Goal: Information Seeking & Learning: Find specific fact

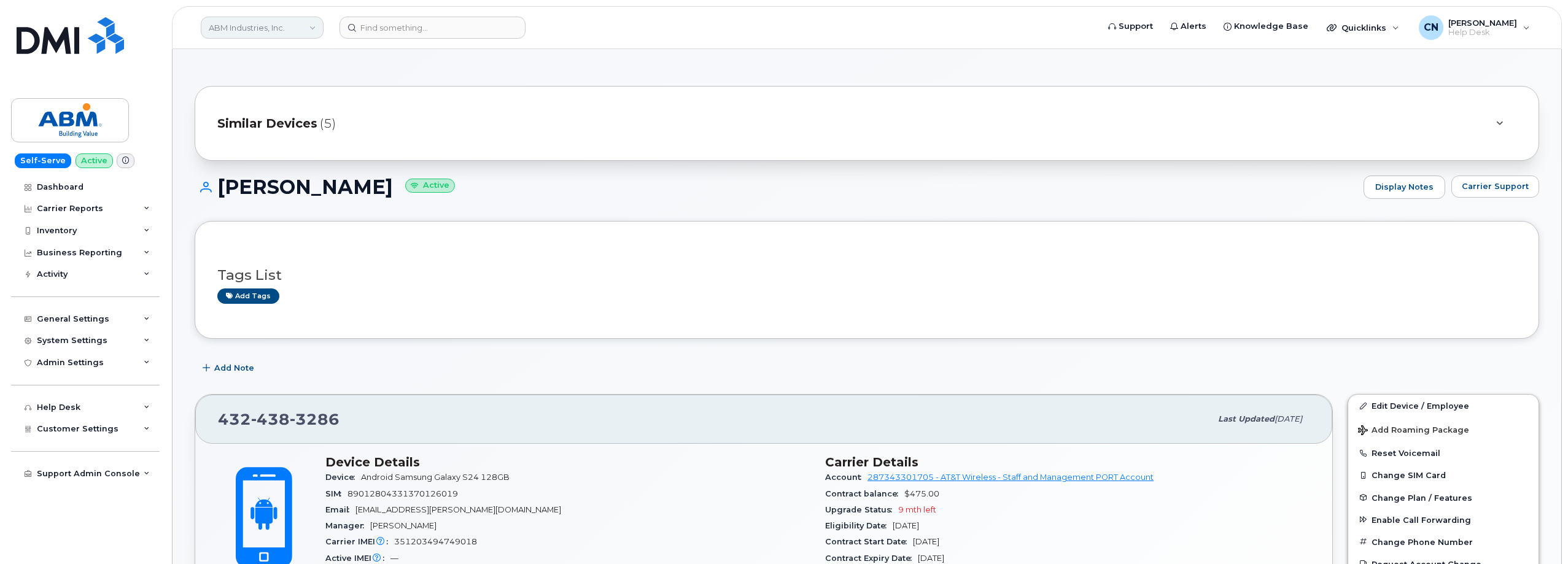
scroll to position [123, 0]
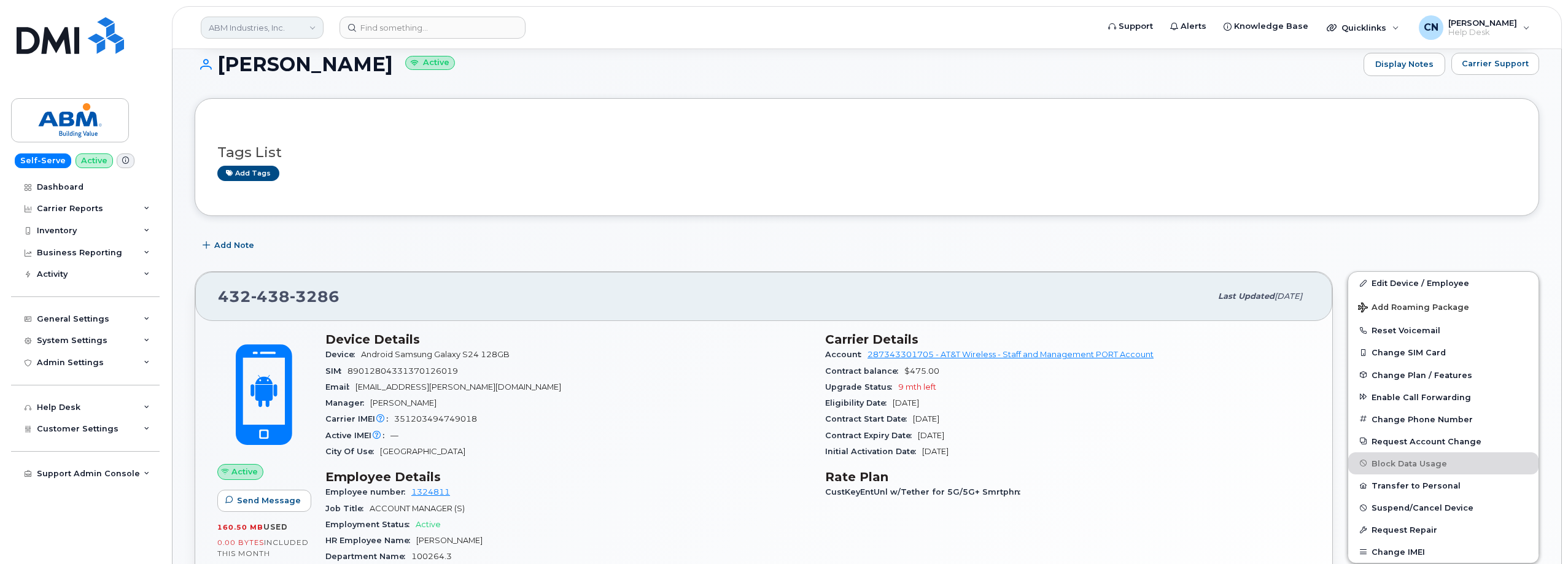
click at [285, 29] on link "ABM Industries, Inc." at bounding box center [262, 28] width 123 height 22
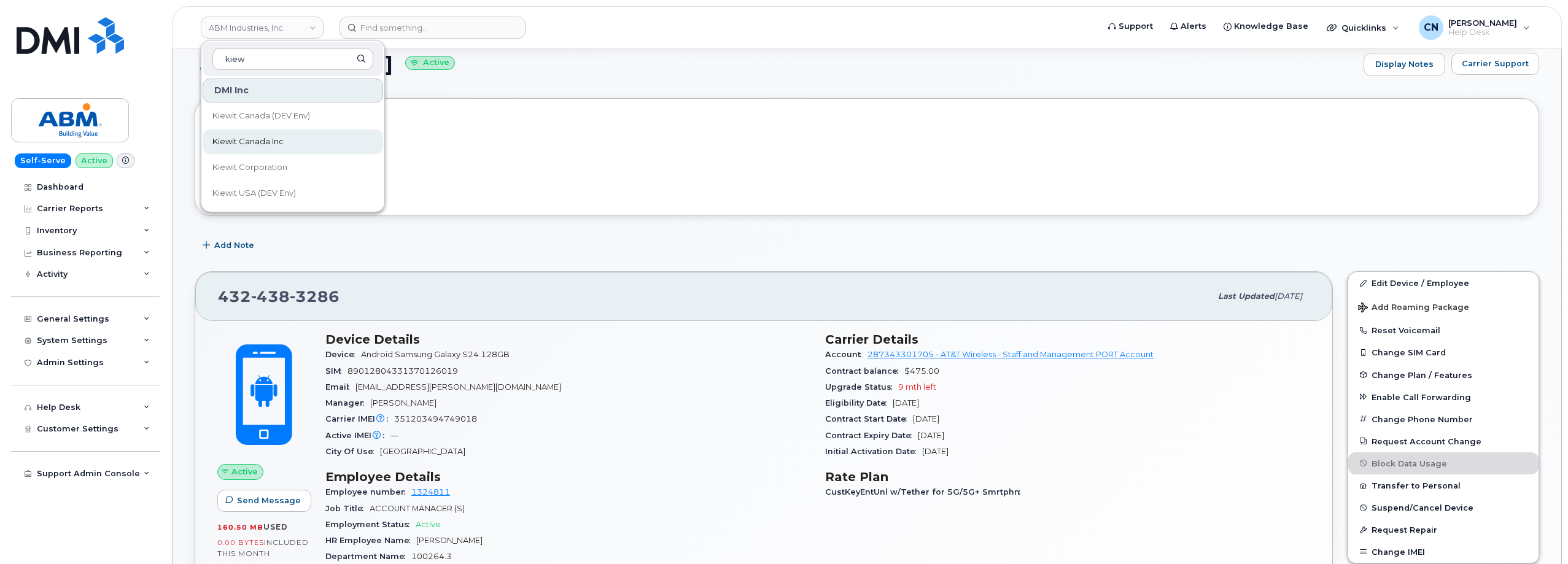
type input "kiew"
click at [241, 131] on link "Kiewit Canada Inc" at bounding box center [292, 142] width 181 height 24
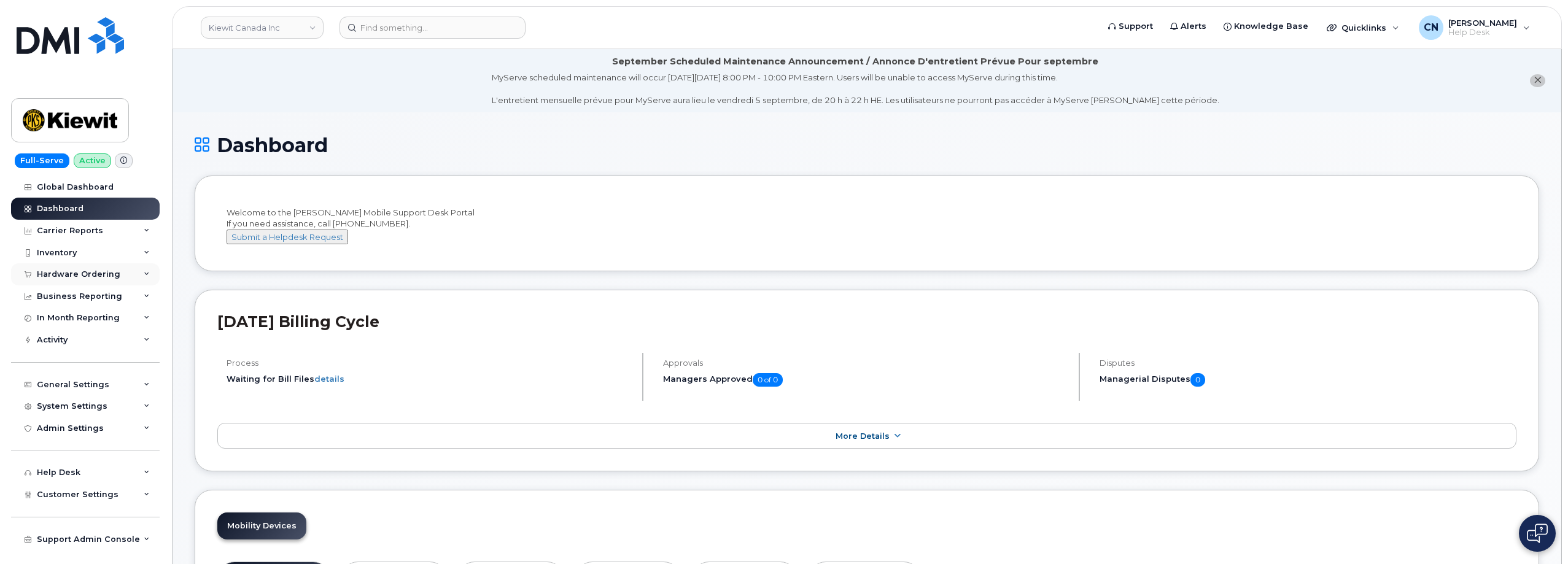
click at [48, 275] on div "Hardware Ordering" at bounding box center [79, 274] width 84 height 10
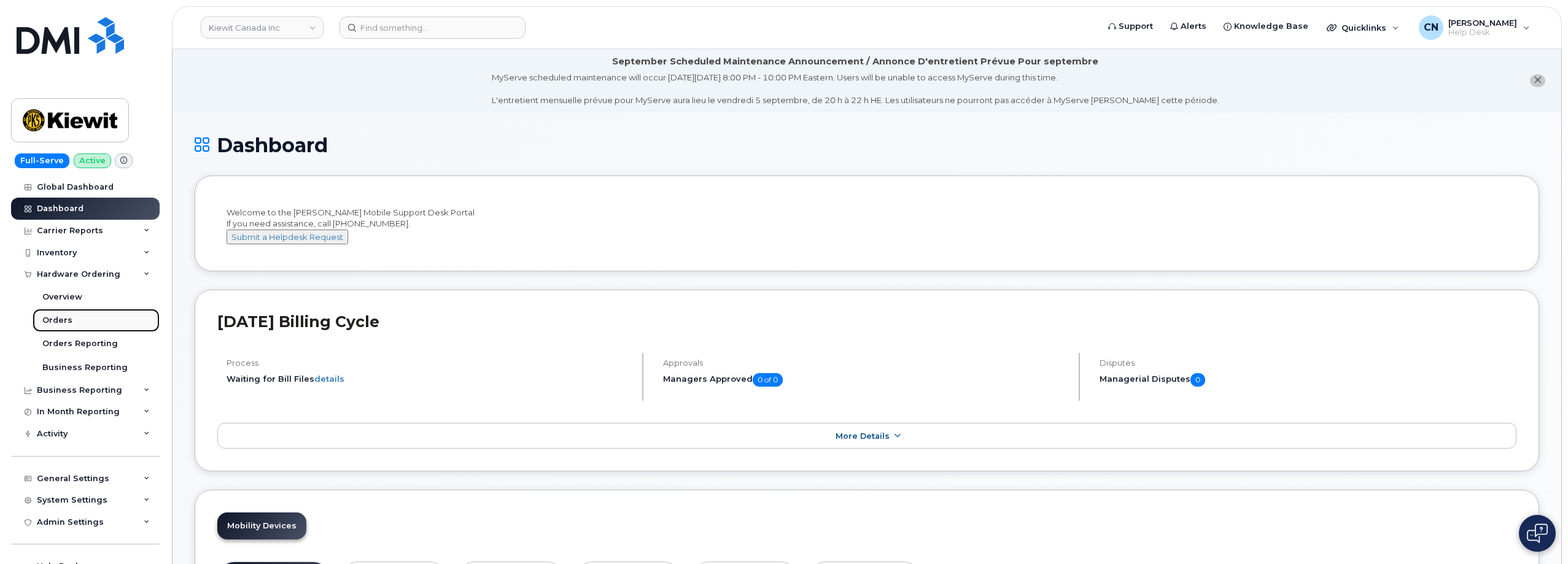
click at [45, 318] on div "Orders" at bounding box center [57, 320] width 30 height 11
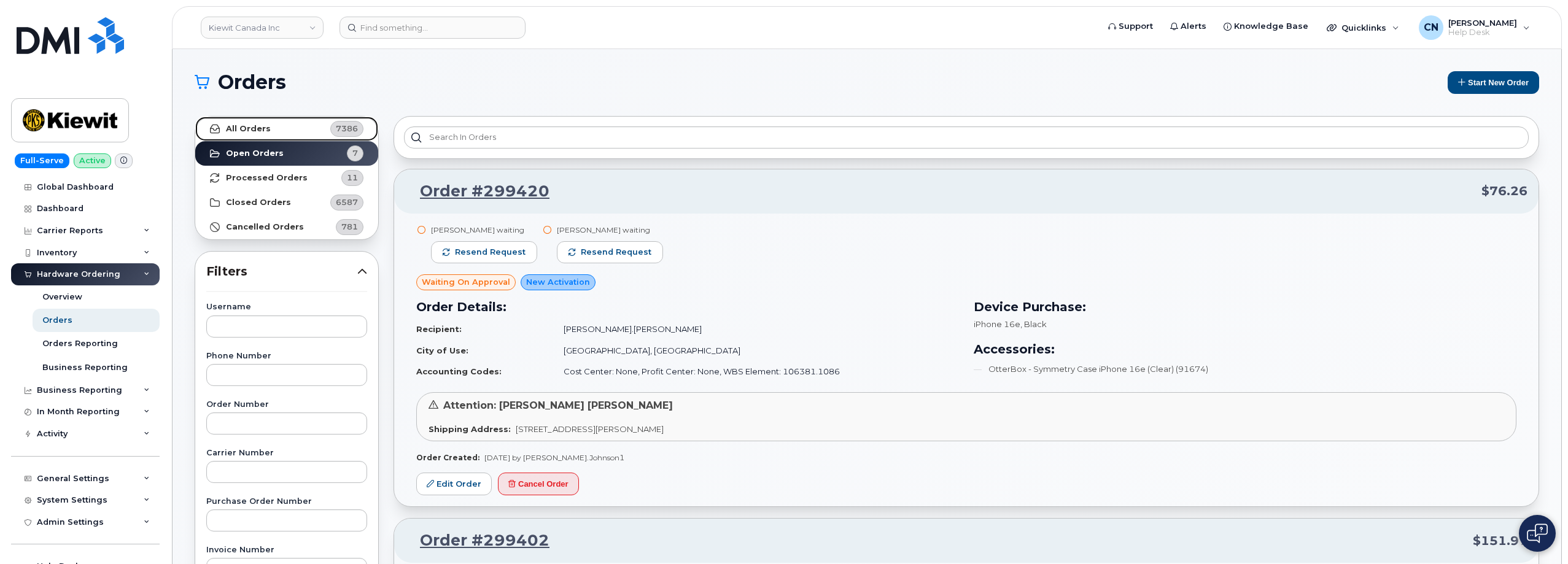
click at [253, 131] on strong "All Orders" at bounding box center [248, 129] width 45 height 10
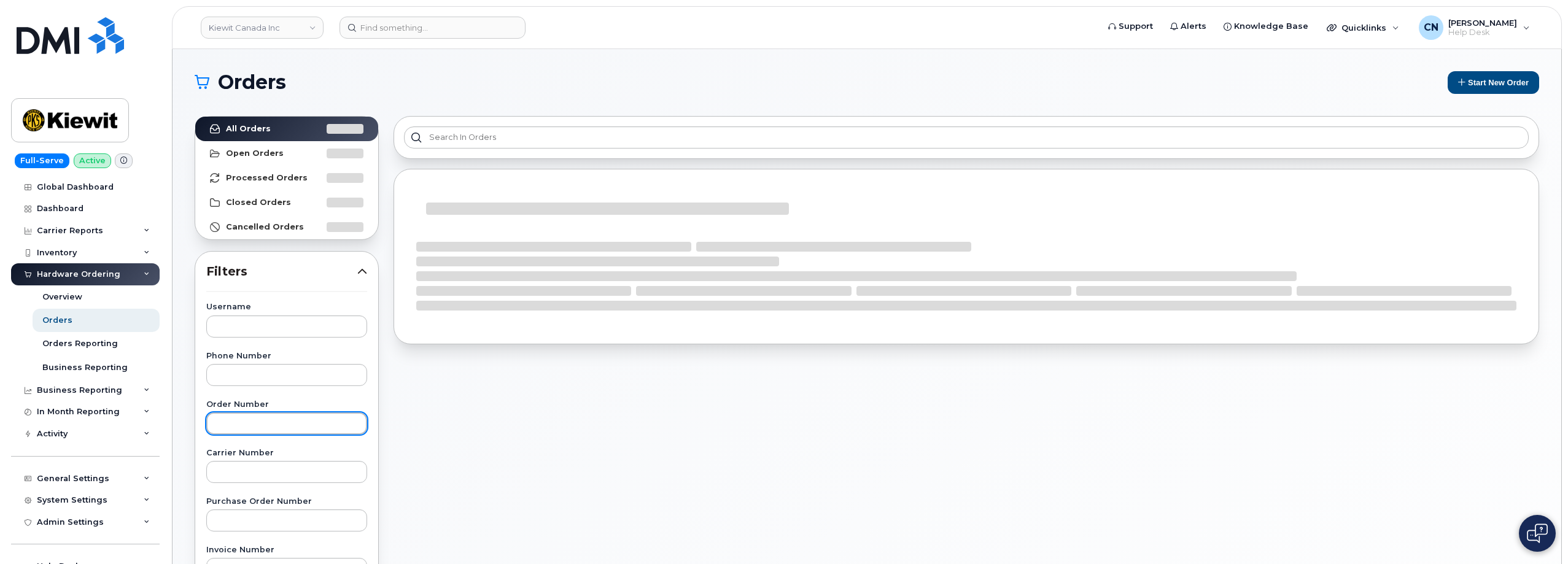
click at [249, 431] on input "text" at bounding box center [287, 424] width 160 height 22
paste input "299035"
type input "299035"
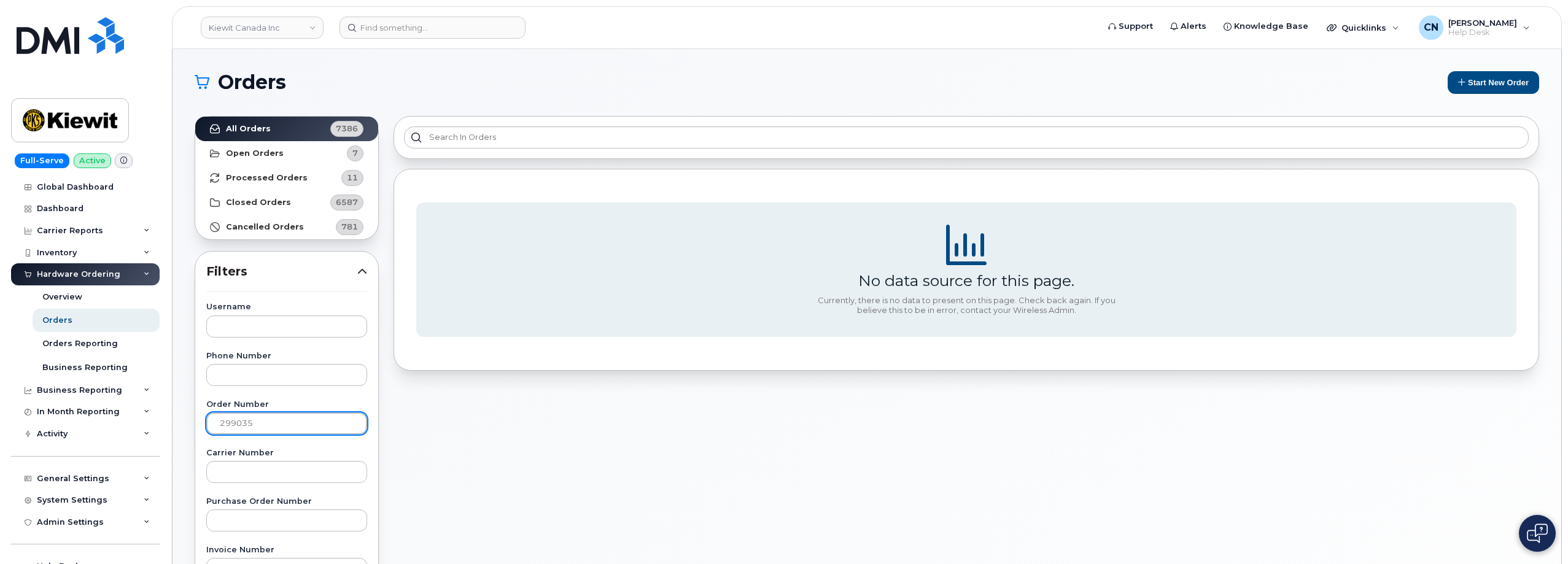
drag, startPoint x: 280, startPoint y: 427, endPoint x: 163, endPoint y: 420, distance: 117.2
click at [172, 420] on div "Kiewit Canada Inc Support Alerts Knowledge Base Quicklinks Suspend / Cancel Dev…" at bounding box center [867, 517] width 1389 height 937
click at [279, 120] on link "All Orders 7386" at bounding box center [287, 128] width 183 height 24
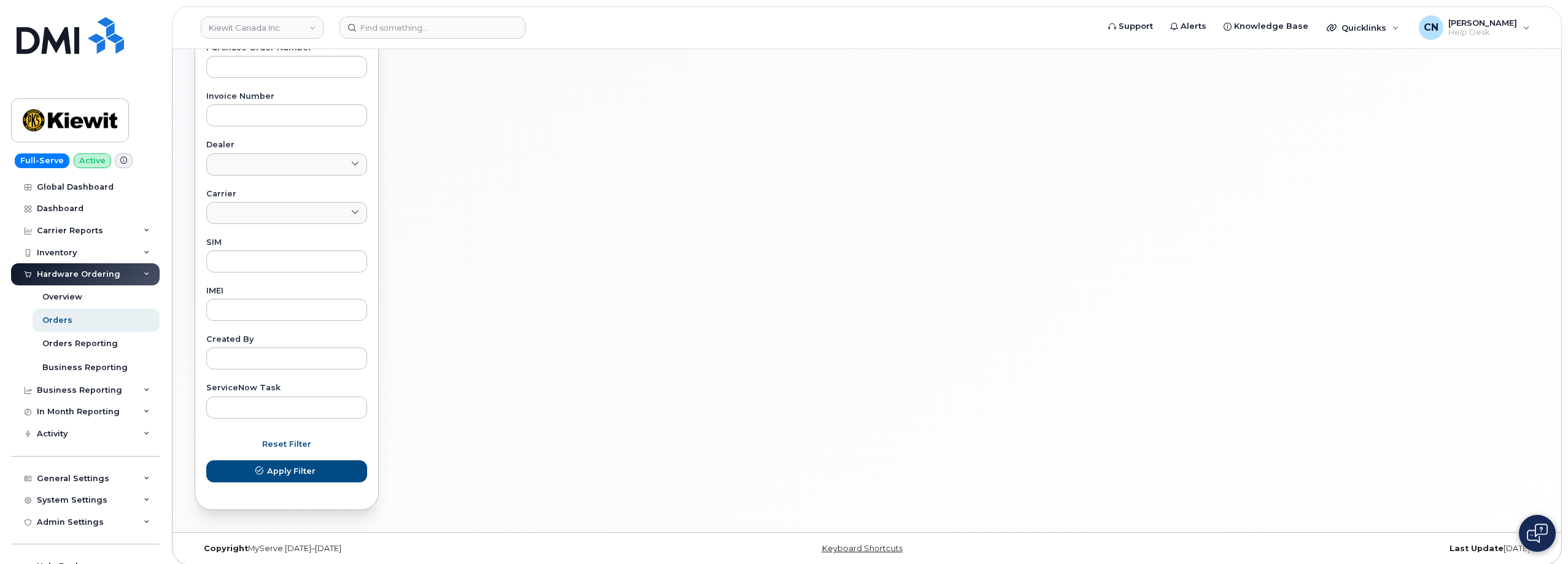
scroll to position [461, 0]
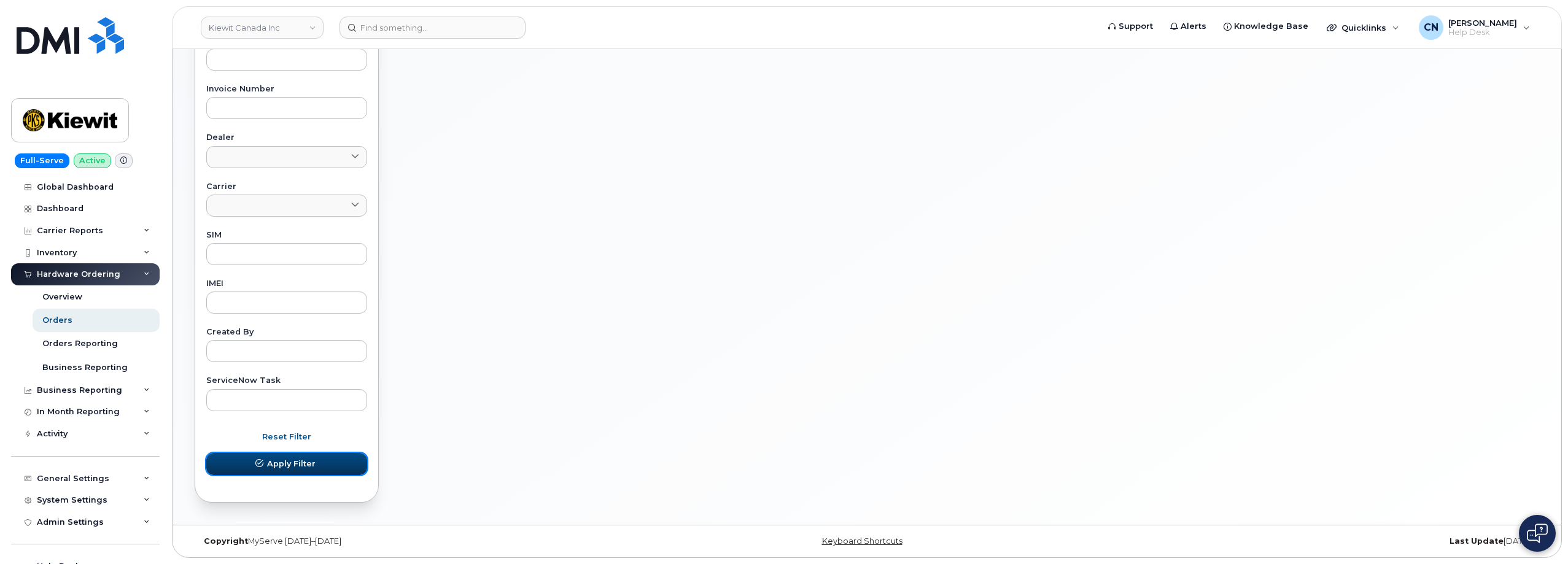
click at [280, 467] on span "Apply Filter" at bounding box center [291, 463] width 48 height 12
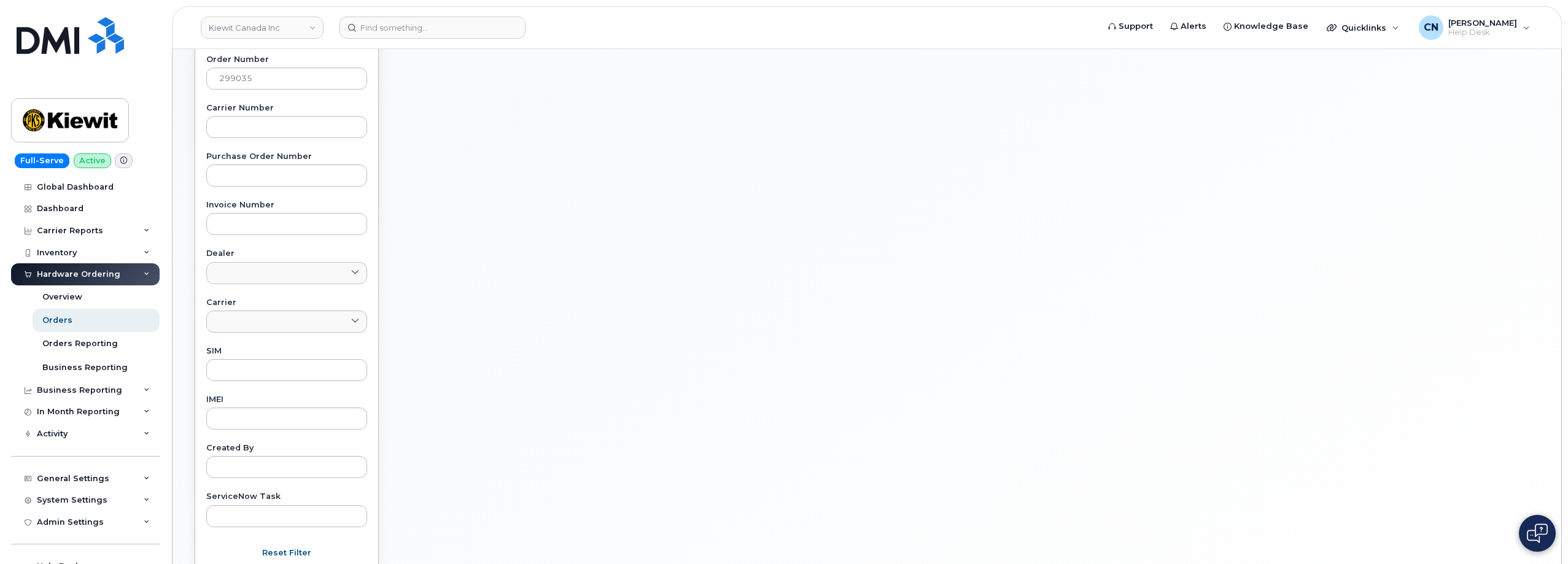
scroll to position [0, 0]
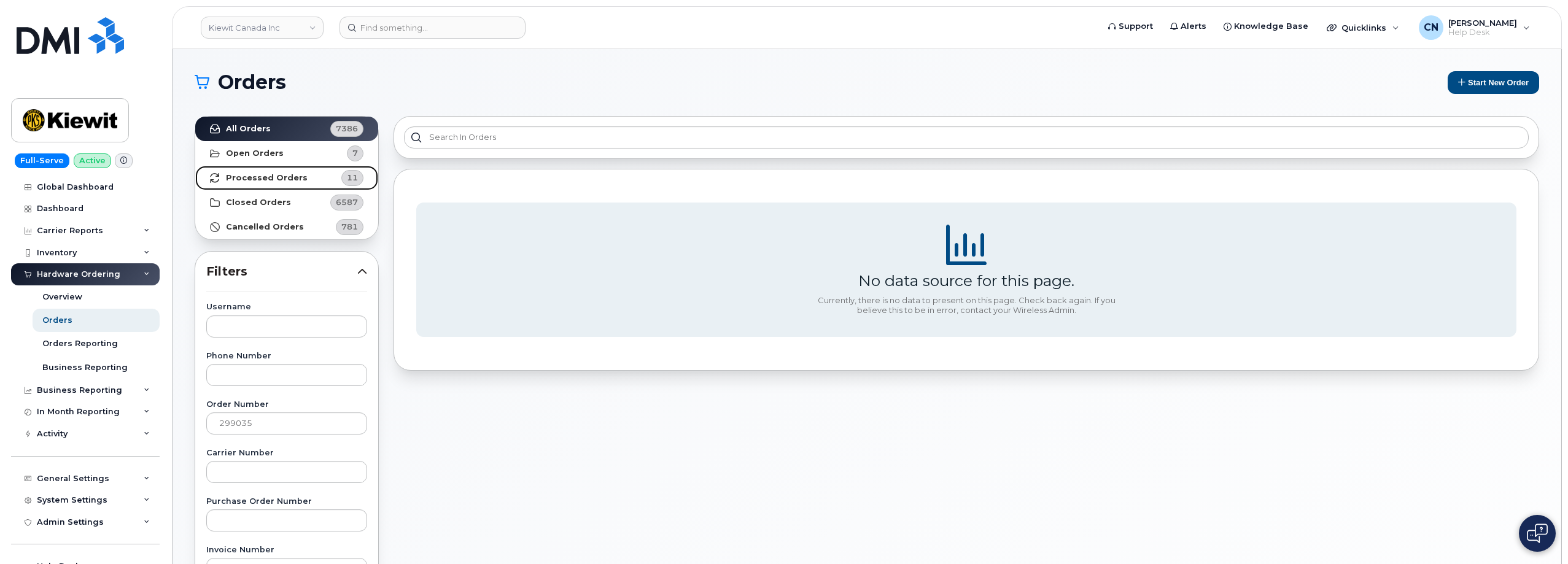
click at [253, 178] on strong "Processed Orders" at bounding box center [267, 178] width 82 height 10
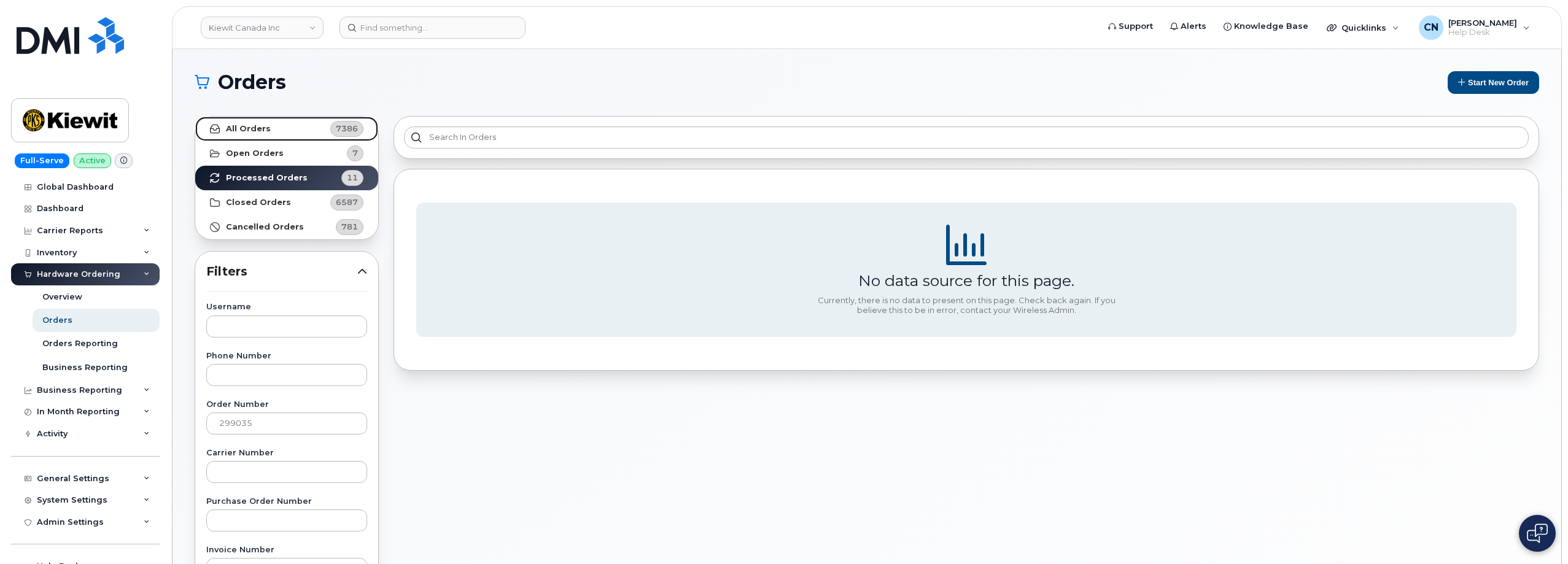
click at [262, 123] on link "All Orders 7386" at bounding box center [287, 128] width 183 height 24
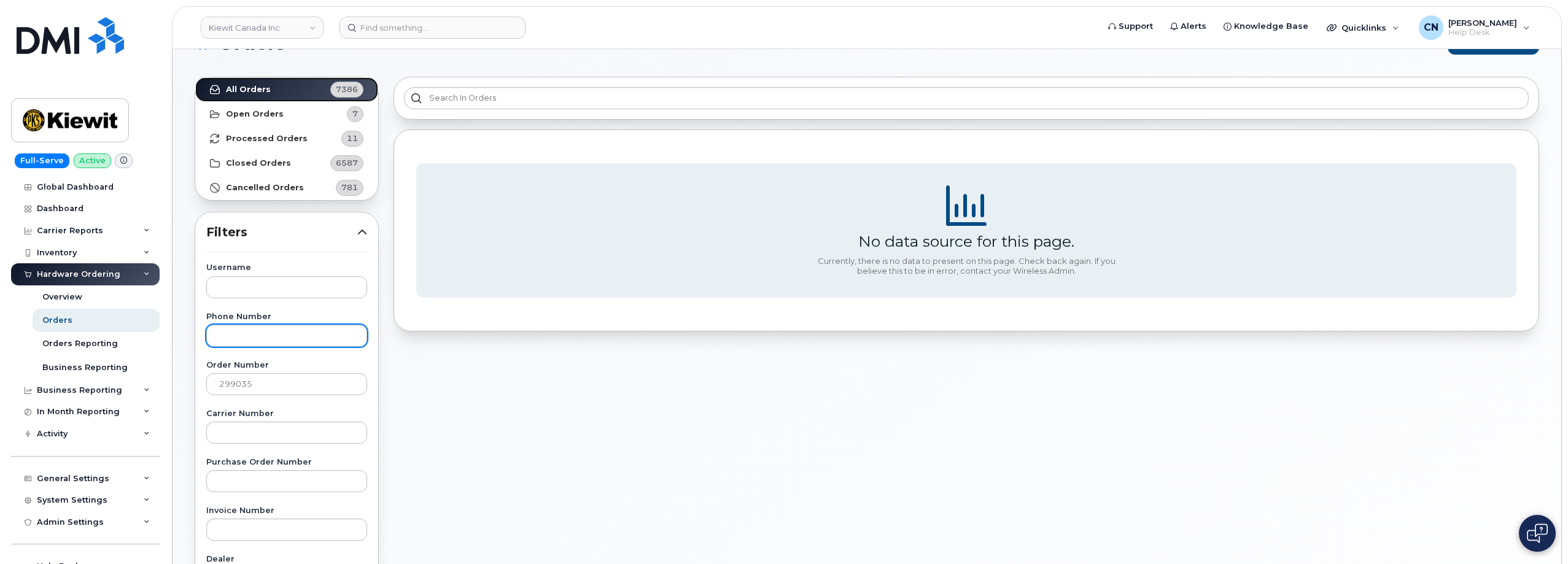
scroll to position [61, 0]
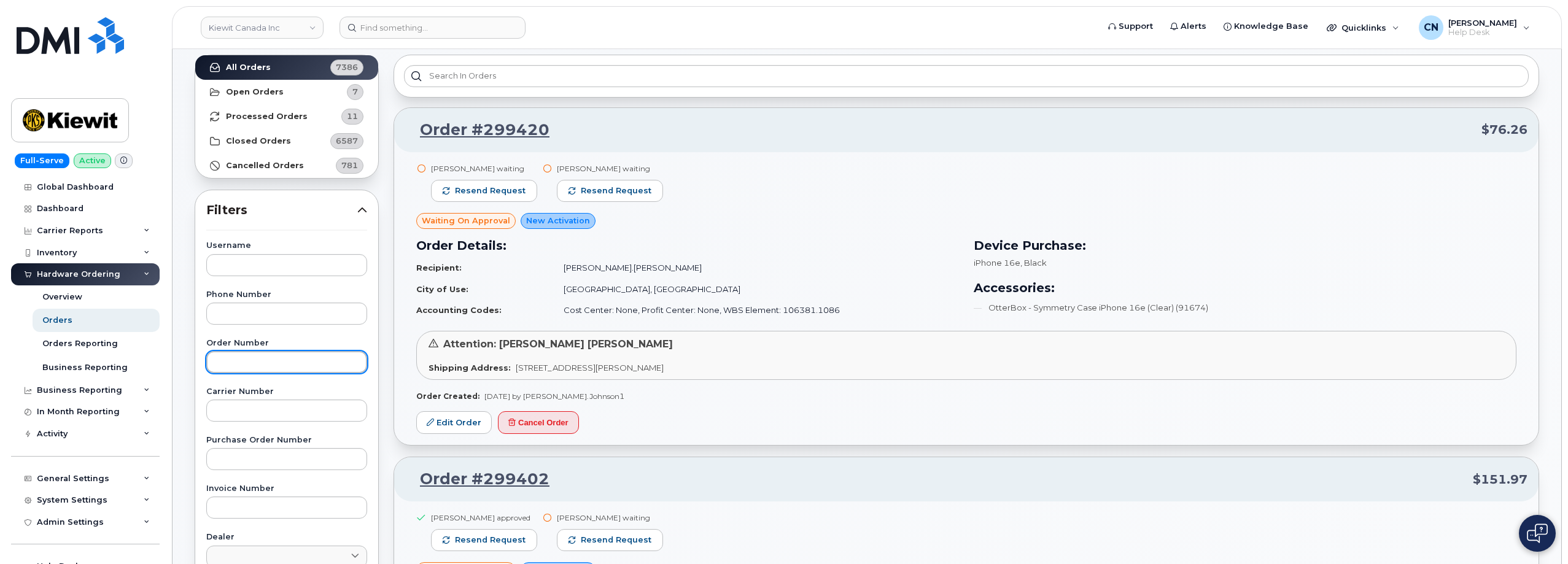
click at [251, 362] on input "text" at bounding box center [287, 362] width 160 height 22
paste input "299035"
type input "299035"
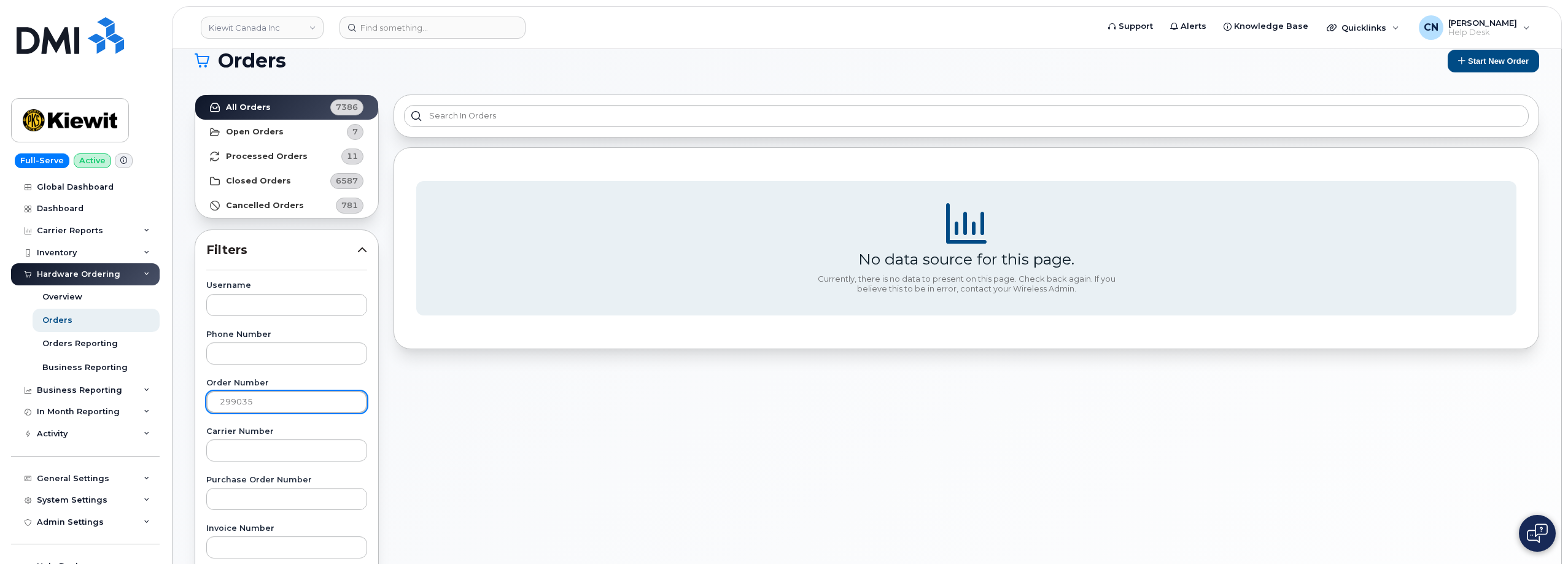
scroll to position [0, 0]
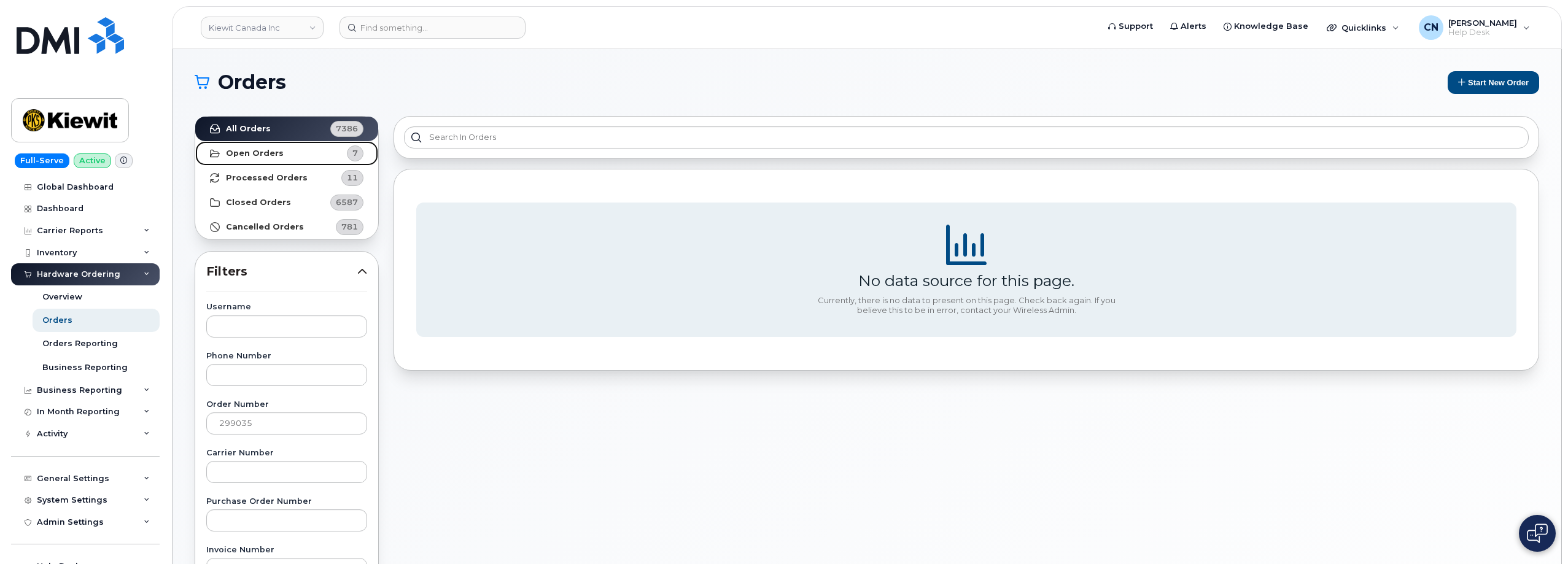
click at [250, 155] on strong "Open Orders" at bounding box center [255, 154] width 58 height 10
click at [266, 121] on link "All Orders 7386" at bounding box center [287, 128] width 183 height 24
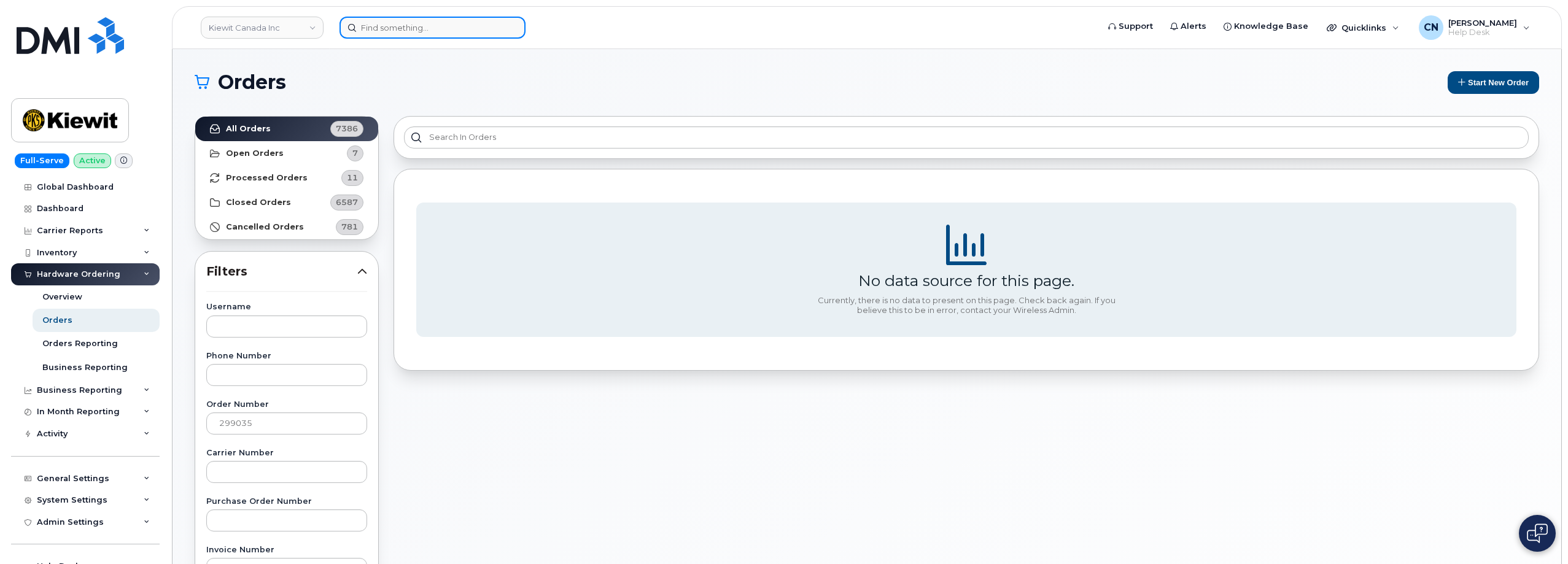
click at [394, 21] on input at bounding box center [432, 28] width 186 height 22
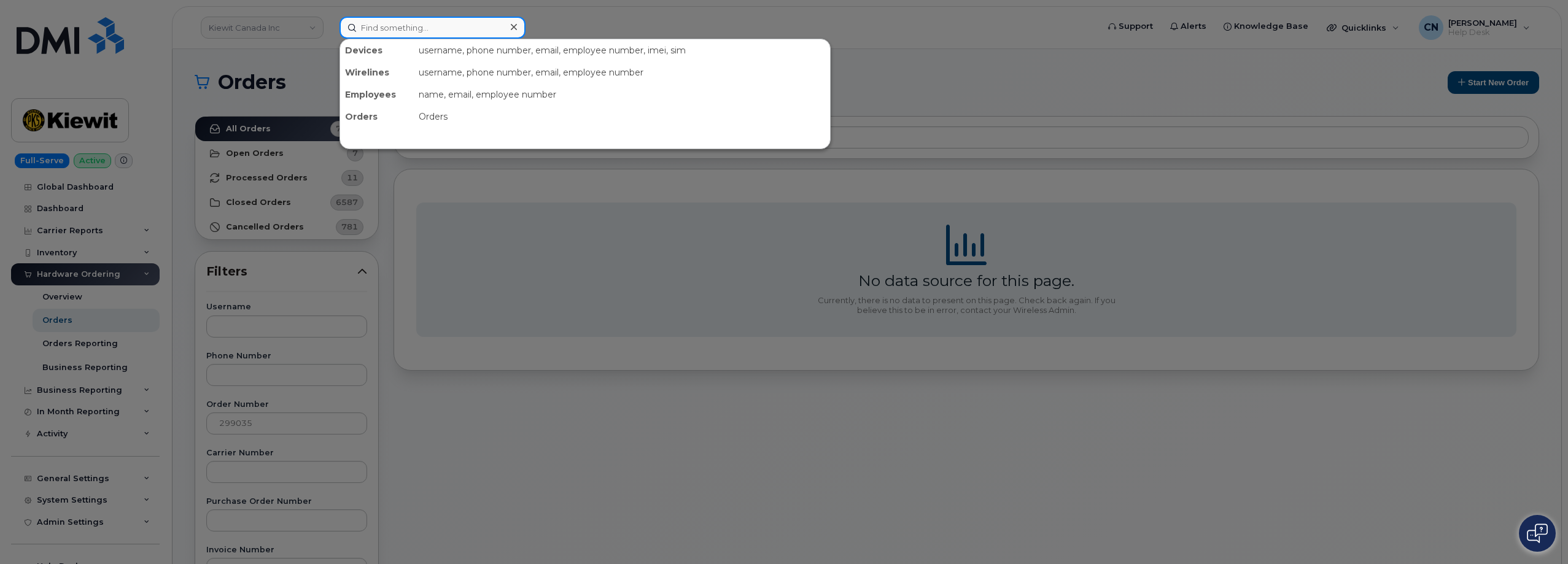
paste input "602-206-2305"
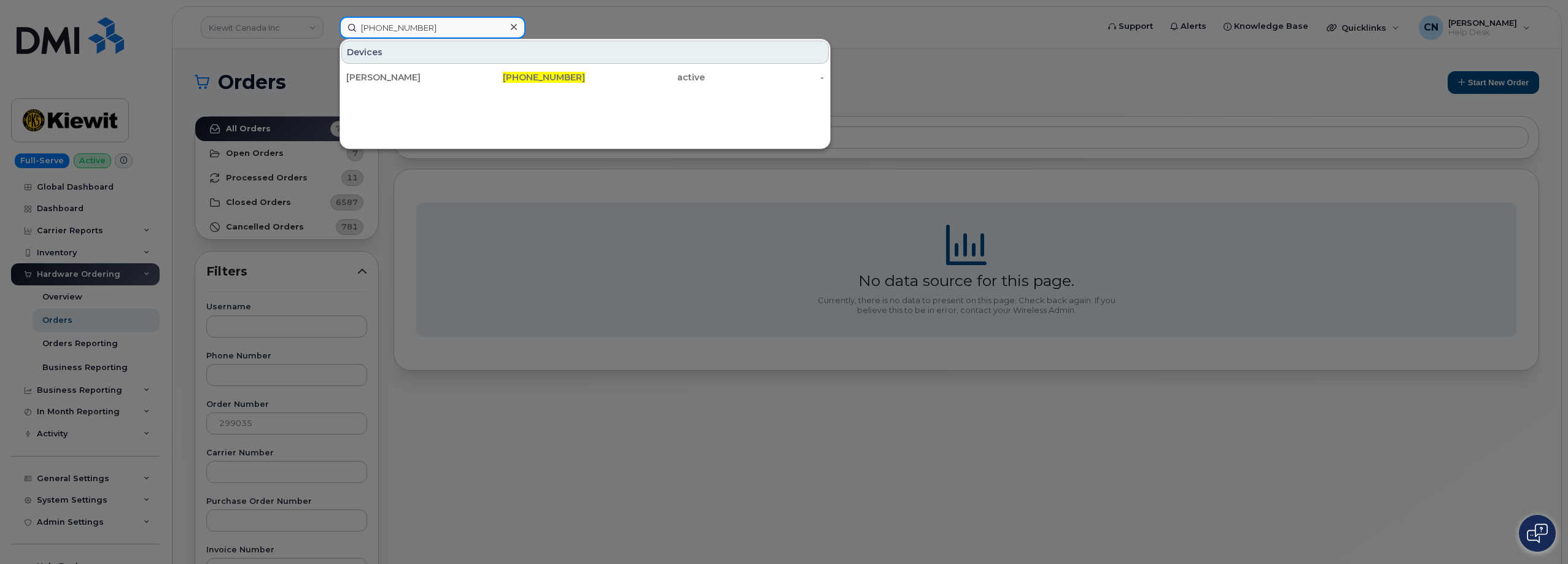
type input "602-206-2305"
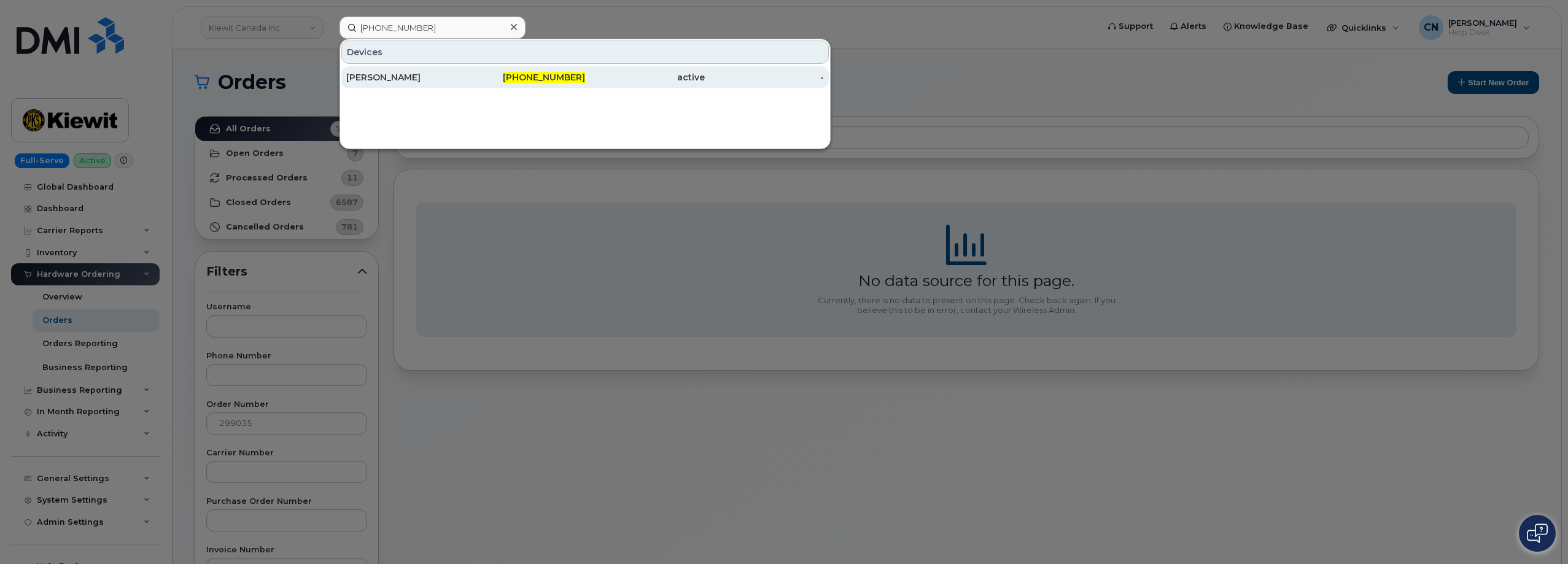
drag, startPoint x: 418, startPoint y: 79, endPoint x: 405, endPoint y: 72, distance: 14.8
click at [418, 79] on div "[PERSON_NAME]" at bounding box center [406, 77] width 120 height 13
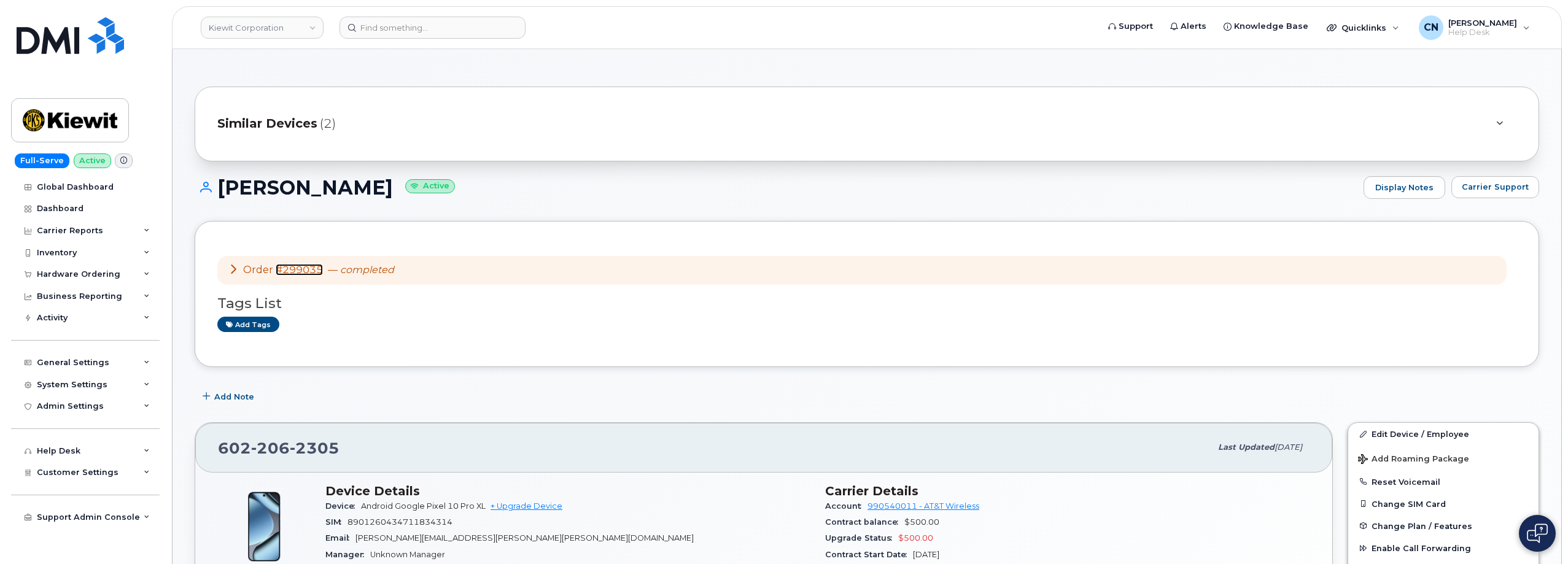
scroll to position [123, 0]
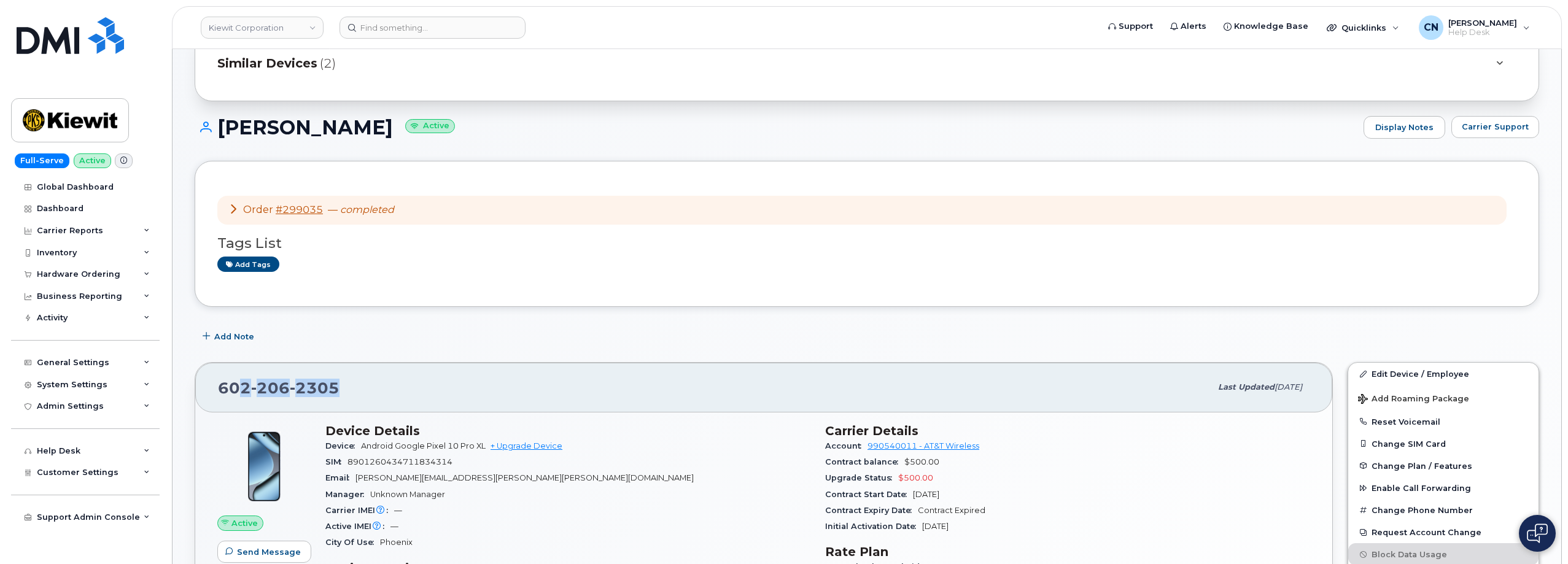
drag, startPoint x: 314, startPoint y: 393, endPoint x: 235, endPoint y: 401, distance: 79.4
click at [235, 401] on div "602 206 2305 Last updated Aug 27, 2025" at bounding box center [763, 387] width 1137 height 49
drag, startPoint x: 241, startPoint y: 390, endPoint x: 354, endPoint y: 388, distance: 113.0
click at [354, 389] on div "602 206 2305 Last updated Aug 27, 2025" at bounding box center [763, 387] width 1137 height 49
copy span "[PHONE_NUMBER]"
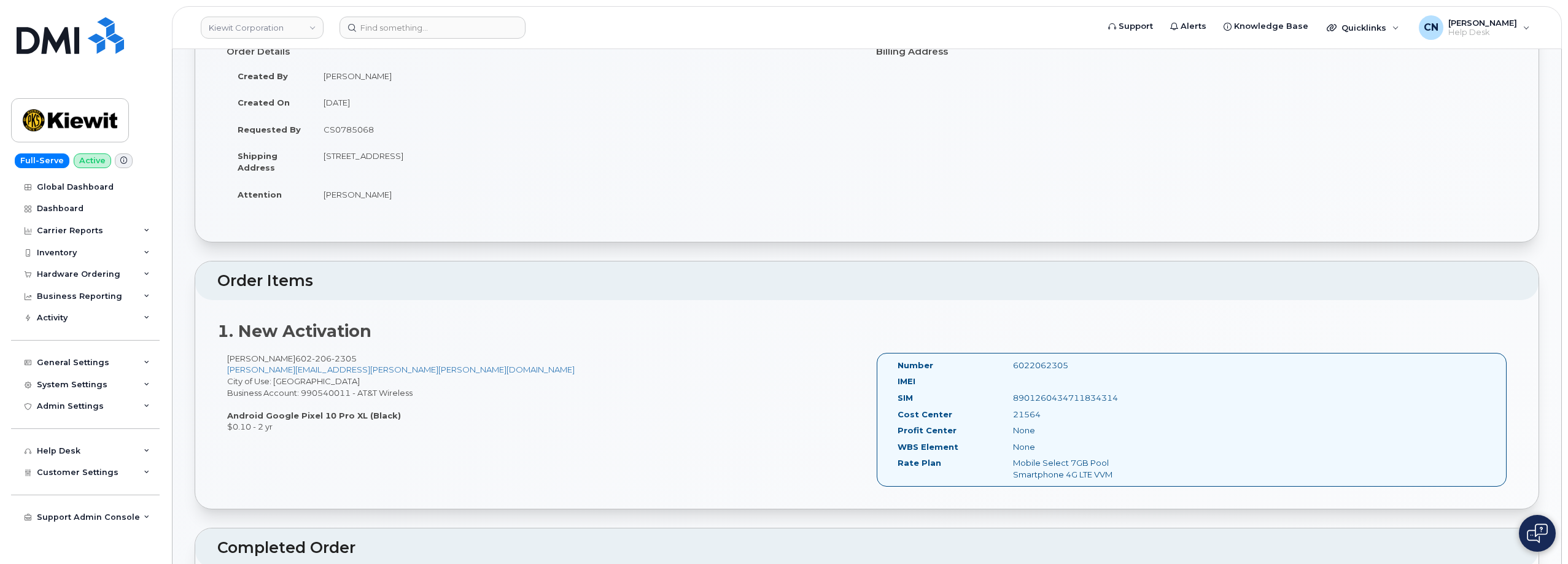
scroll to position [369, 0]
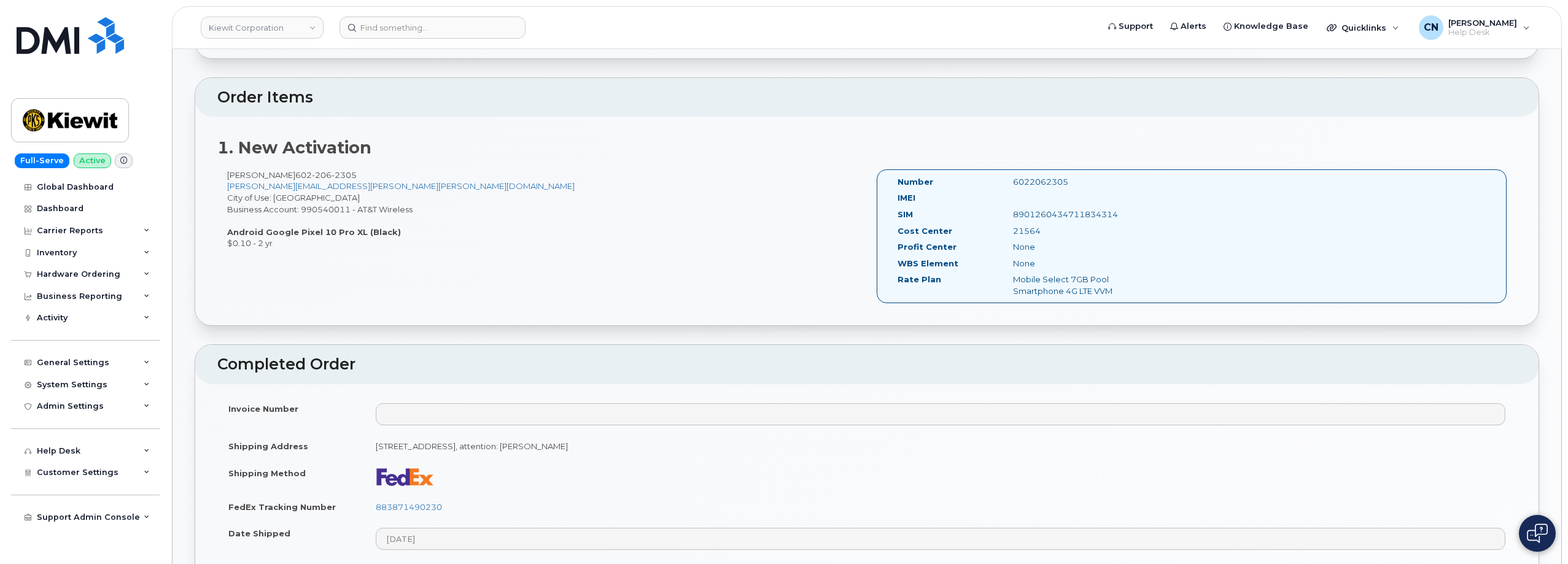
drag, startPoint x: 1164, startPoint y: 212, endPoint x: 877, endPoint y: 169, distance: 290.2
click at [877, 170] on div "Number 6022062305 IMEI SIM [TECHNICAL_ID] Cost Center 21564 [GEOGRAPHIC_DATA] N…" at bounding box center [1191, 242] width 650 height 145
copy div "Number 6022062305 IMEI SIM [TECHNICAL_ID]"
copy div "Number 6022062305 IMEI SIM 8901260434711834314"
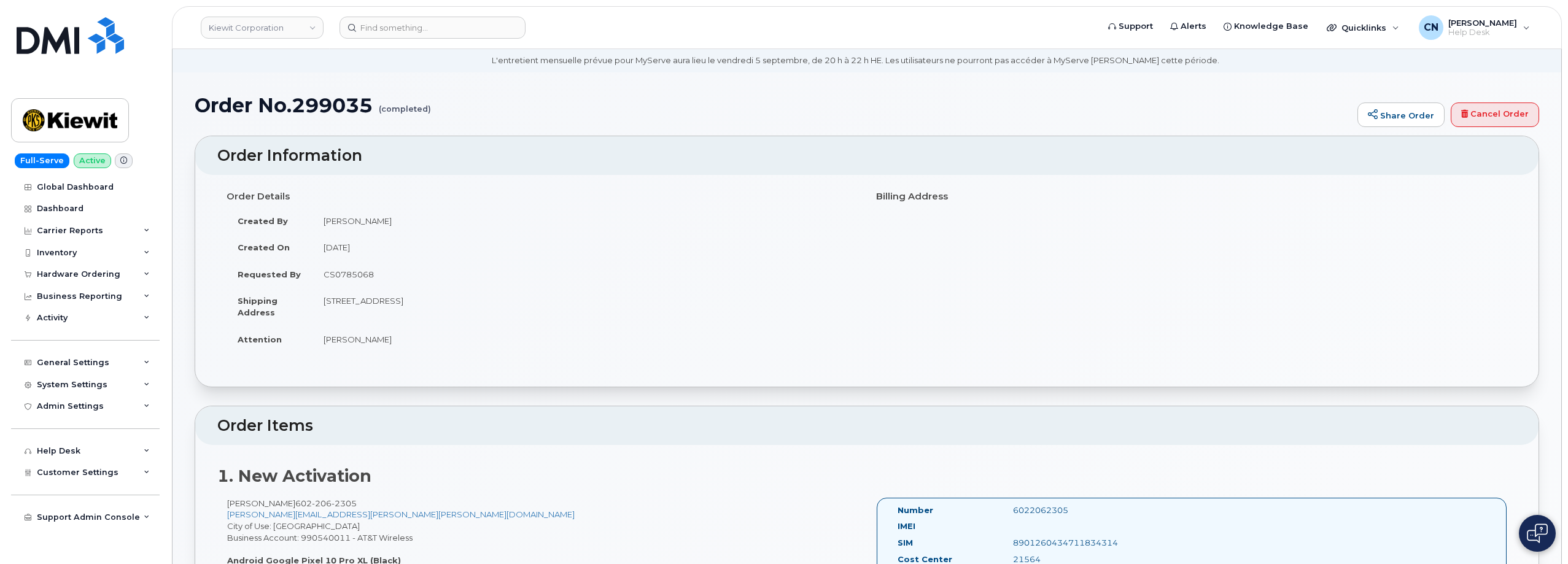
scroll to position [61, 0]
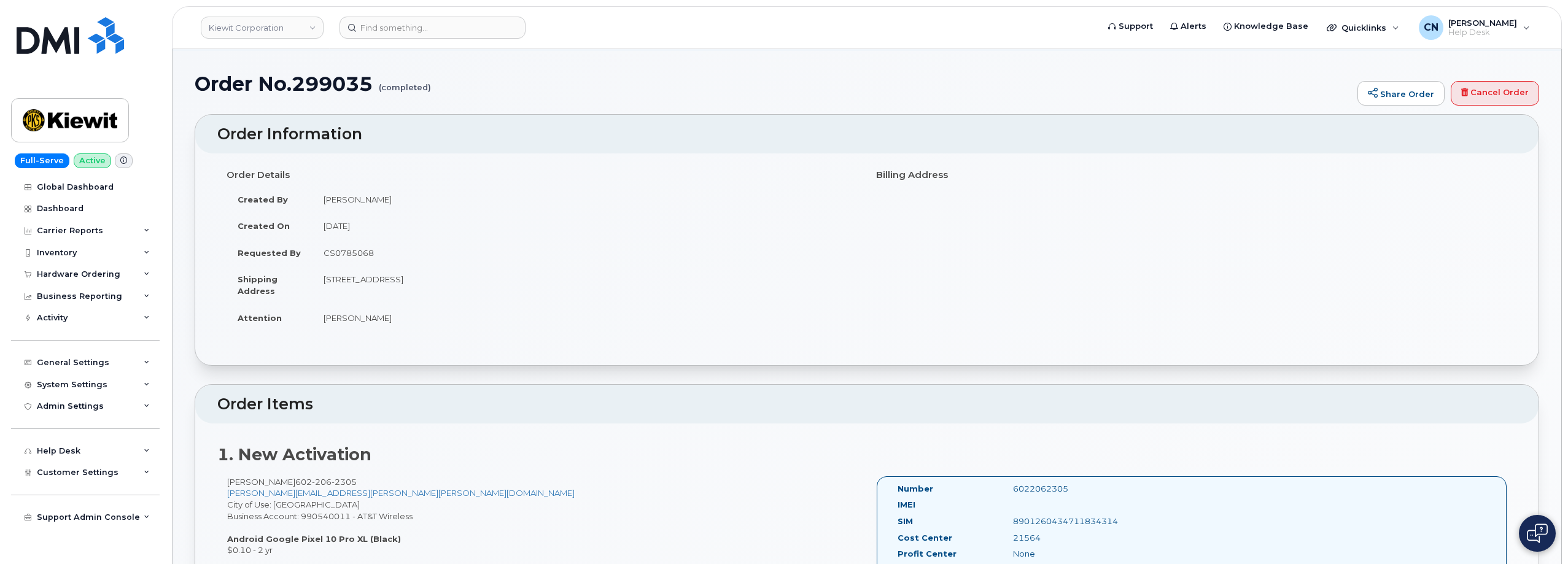
click at [476, 277] on td "3888 E Broadway Rd PHOENIX AZ 85040-2924 UNITED STATES" at bounding box center [585, 285] width 545 height 38
copy td "85040"
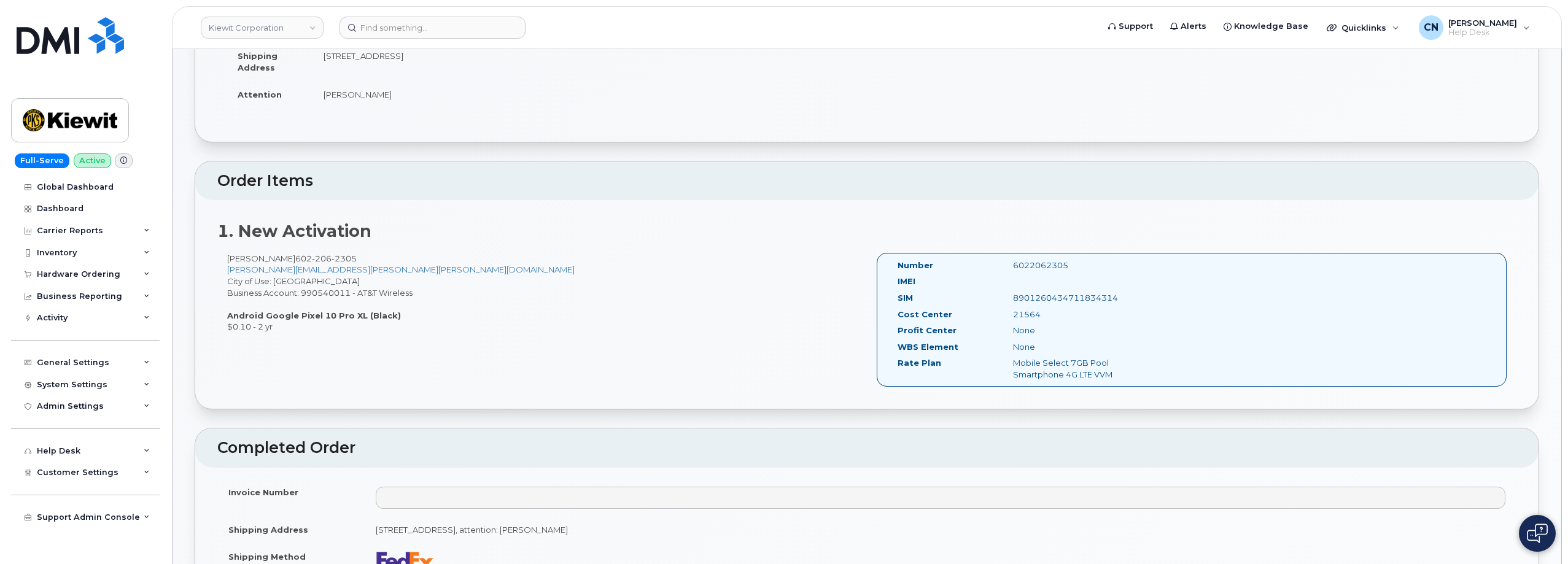
scroll to position [0, 0]
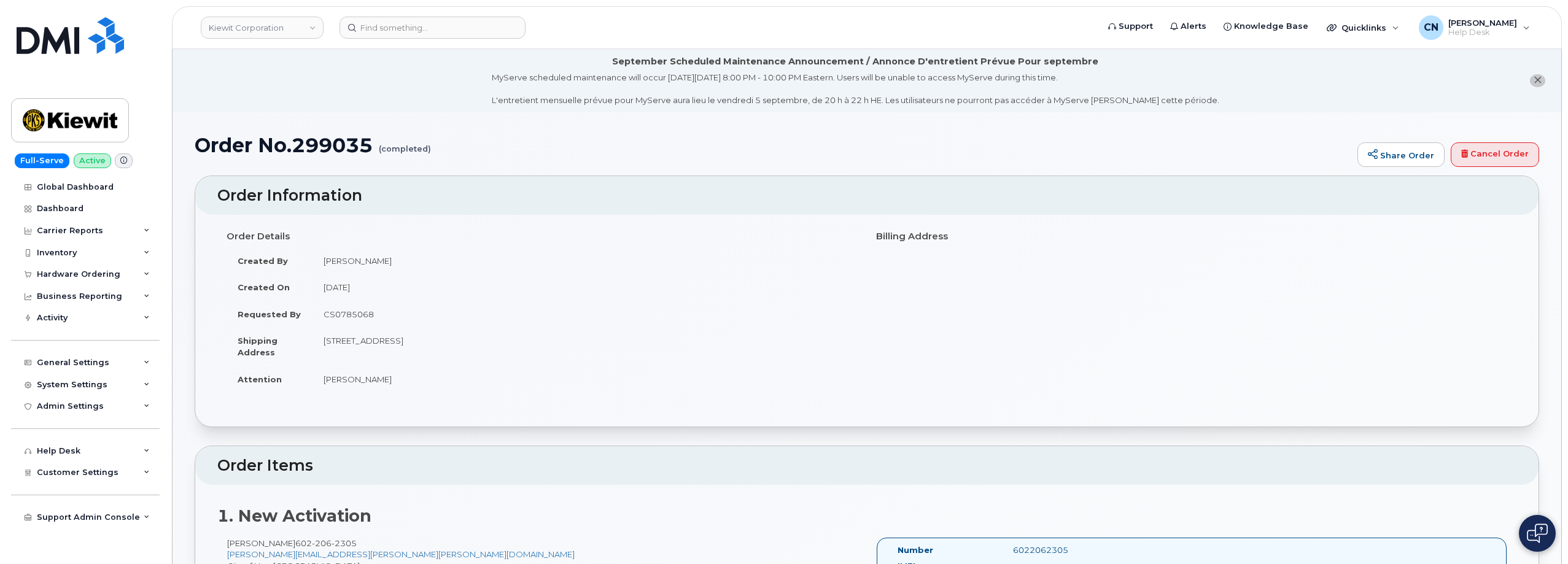
click at [329, 137] on h1 "Order No.299035 (completed)" at bounding box center [772, 145] width 1156 height 22
copy h1 "299035"
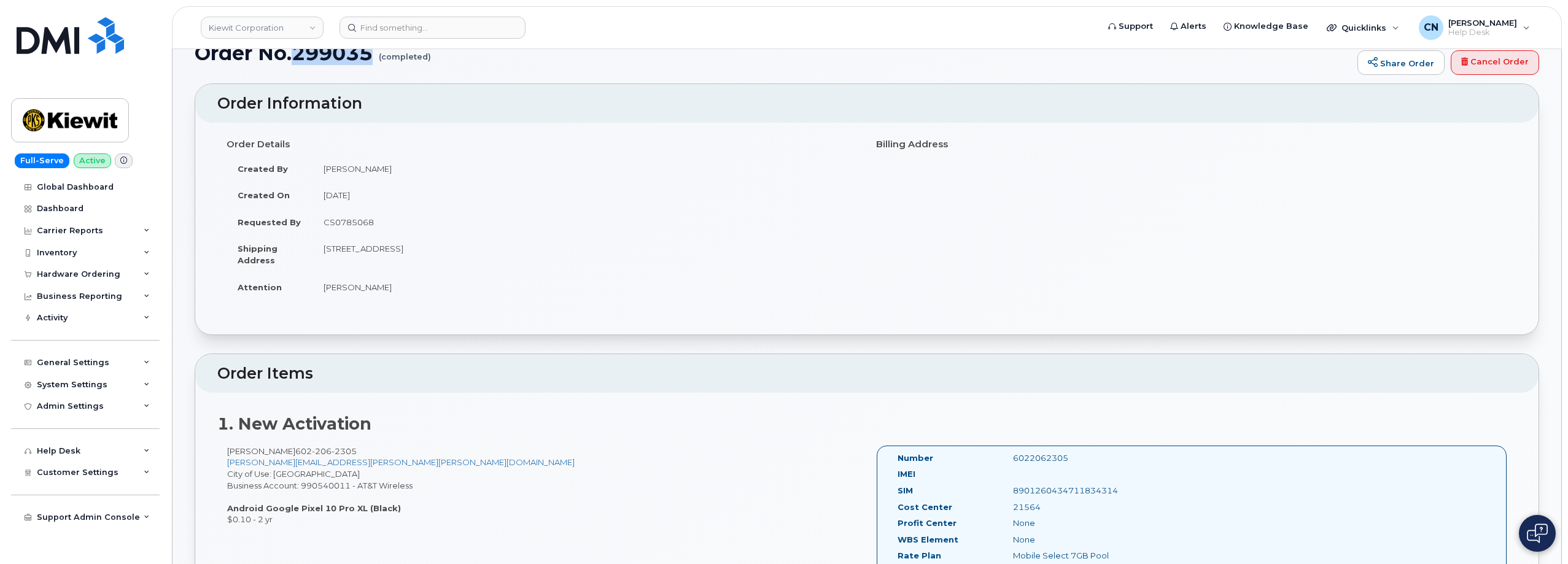
scroll to position [369, 0]
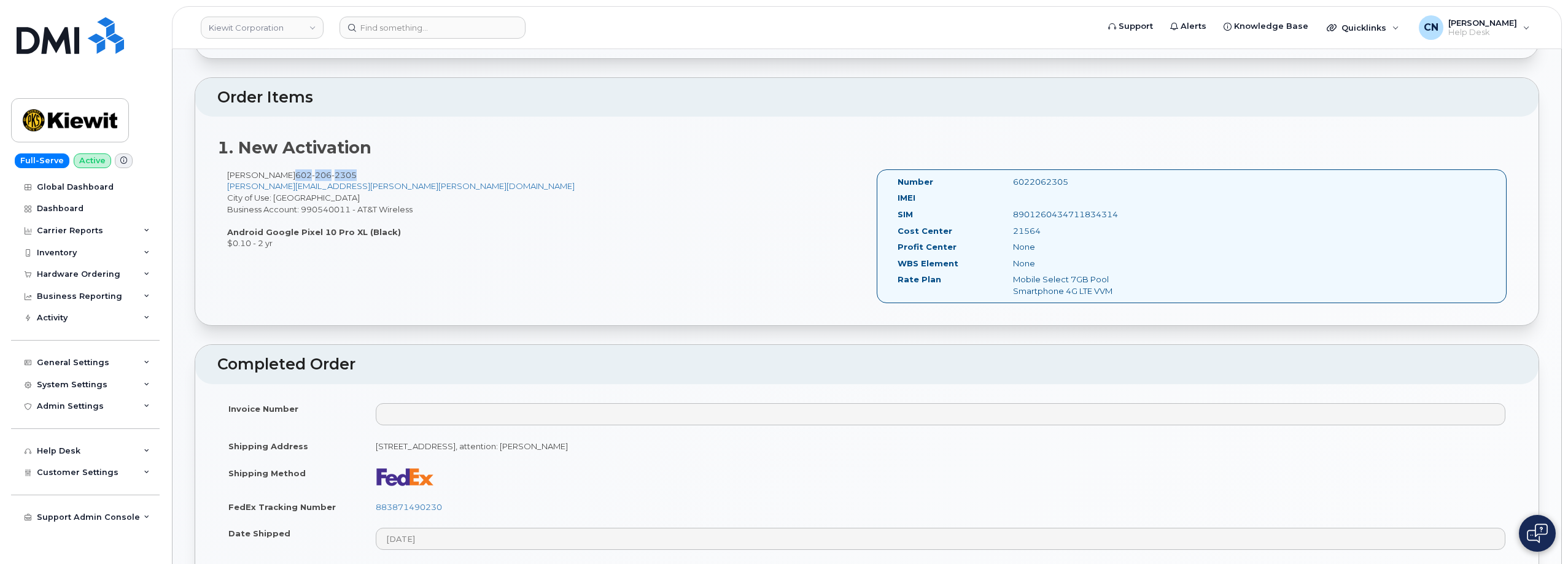
drag, startPoint x: 343, startPoint y: 165, endPoint x: 287, endPoint y: 168, distance: 56.1
click at [287, 168] on div "1. New Activation Corey Schmitz 602 206 2305 corey.schmitz@kiewit.com City of U…" at bounding box center [867, 221] width 1343 height 209
copy span "602 206 2305"
click at [218, 282] on div "Corey Schmitz 602 206 2305 corey.schmitz@kiewit.com City of Use: Phoenix Busine…" at bounding box center [866, 242] width 1299 height 145
drag, startPoint x: 359, startPoint y: 176, endPoint x: 285, endPoint y: 175, distance: 74.0
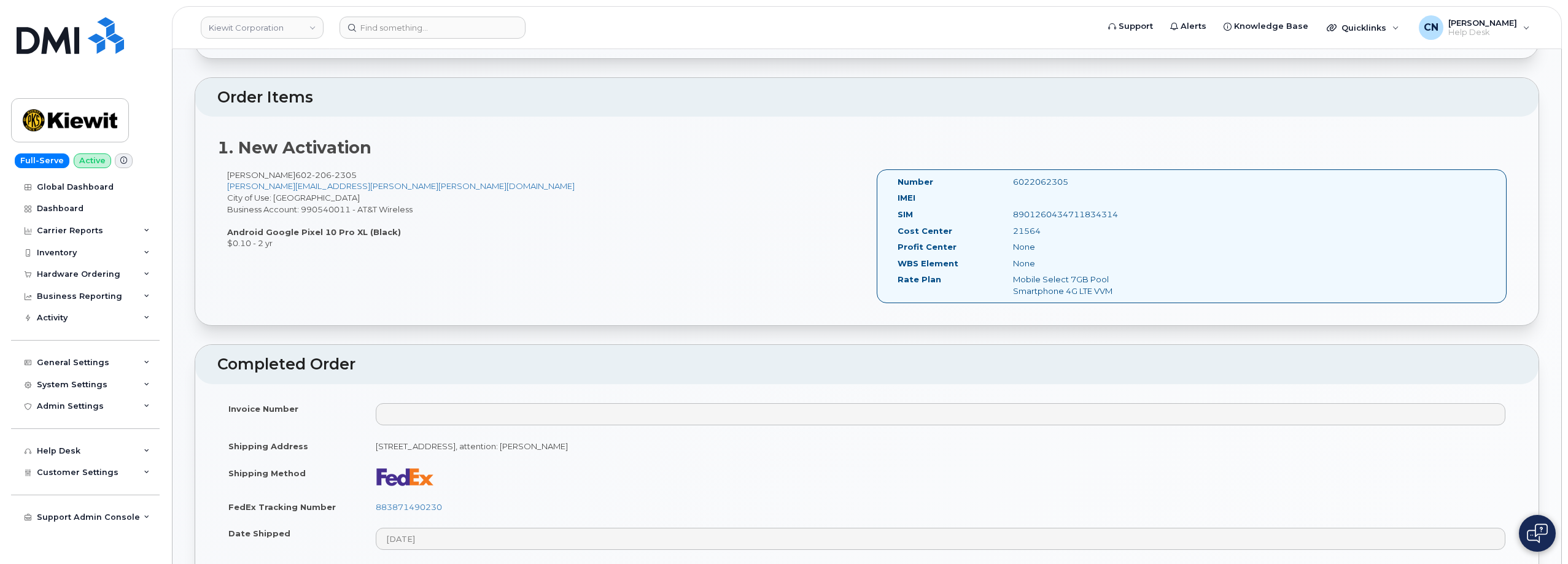
click at [285, 175] on div "Corey Schmitz 602 206 2305 corey.schmitz@kiewit.com City of Use: Phoenix Busine…" at bounding box center [542, 209] width 650 height 80
copy div "602 206 2305"
click at [257, 302] on div "Corey Schmitz 602 206 2305 corey.schmitz@kiewit.com City of Use: Phoenix Busine…" at bounding box center [866, 242] width 1299 height 145
click at [260, 264] on div "Corey Schmitz 602 206 2305 corey.schmitz@kiewit.com City of Use: Phoenix Busine…" at bounding box center [866, 242] width 1299 height 145
click at [49, 248] on div "Inventory" at bounding box center [57, 253] width 40 height 10
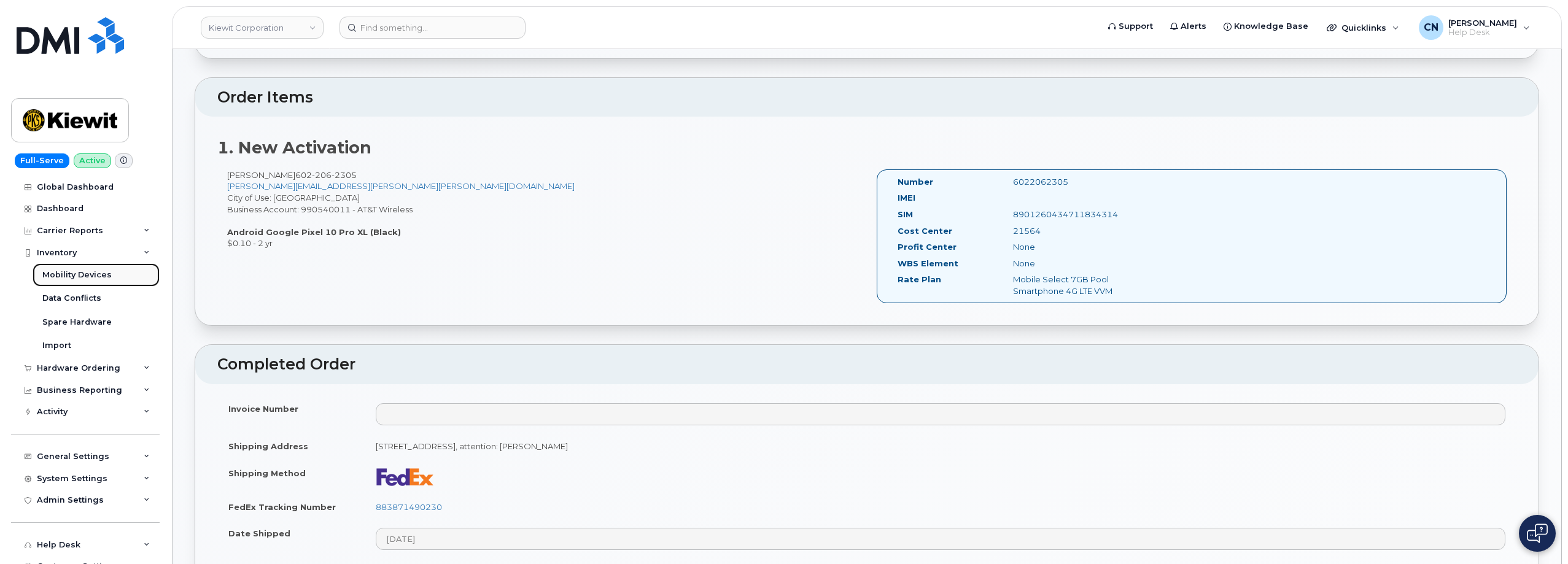
click at [52, 273] on div "Mobility Devices" at bounding box center [77, 275] width 69 height 11
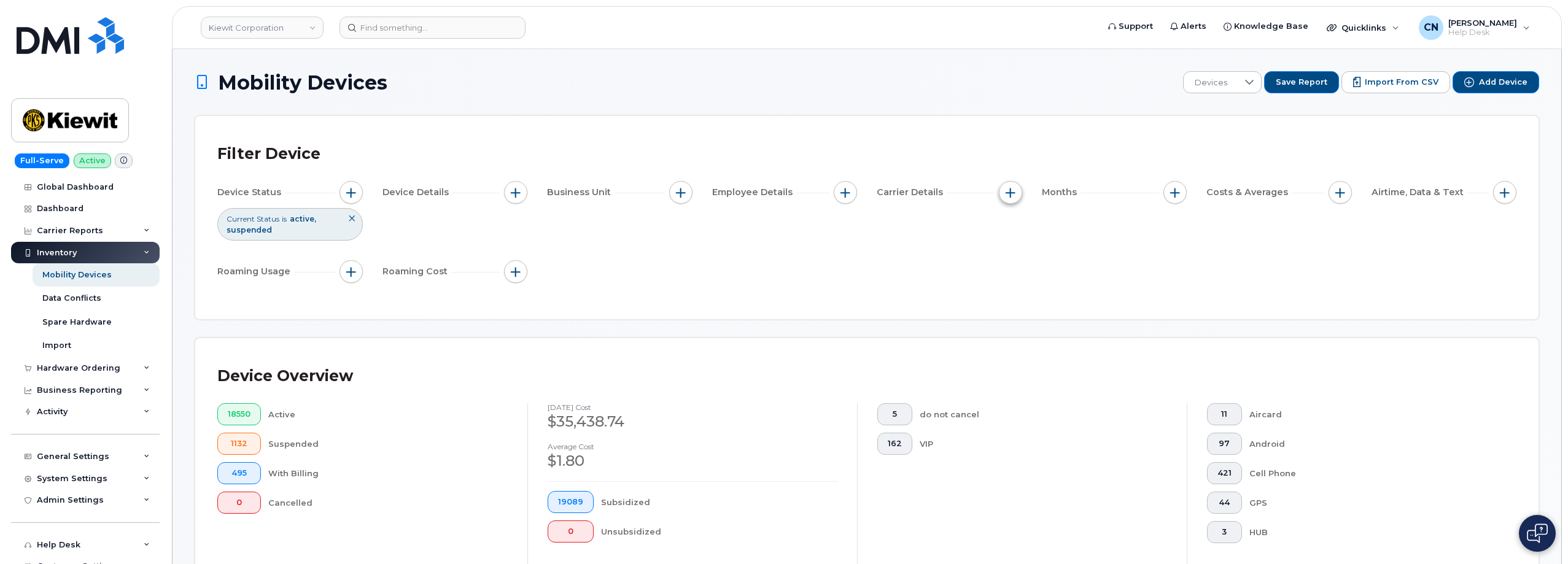
click at [1010, 191] on span "button" at bounding box center [1010, 193] width 10 height 10
click at [1030, 230] on label "Carrier" at bounding box center [1040, 230] width 31 height 12
click at [1018, 230] on input "Carrier" at bounding box center [1013, 230] width 10 height 10
checkbox input "true"
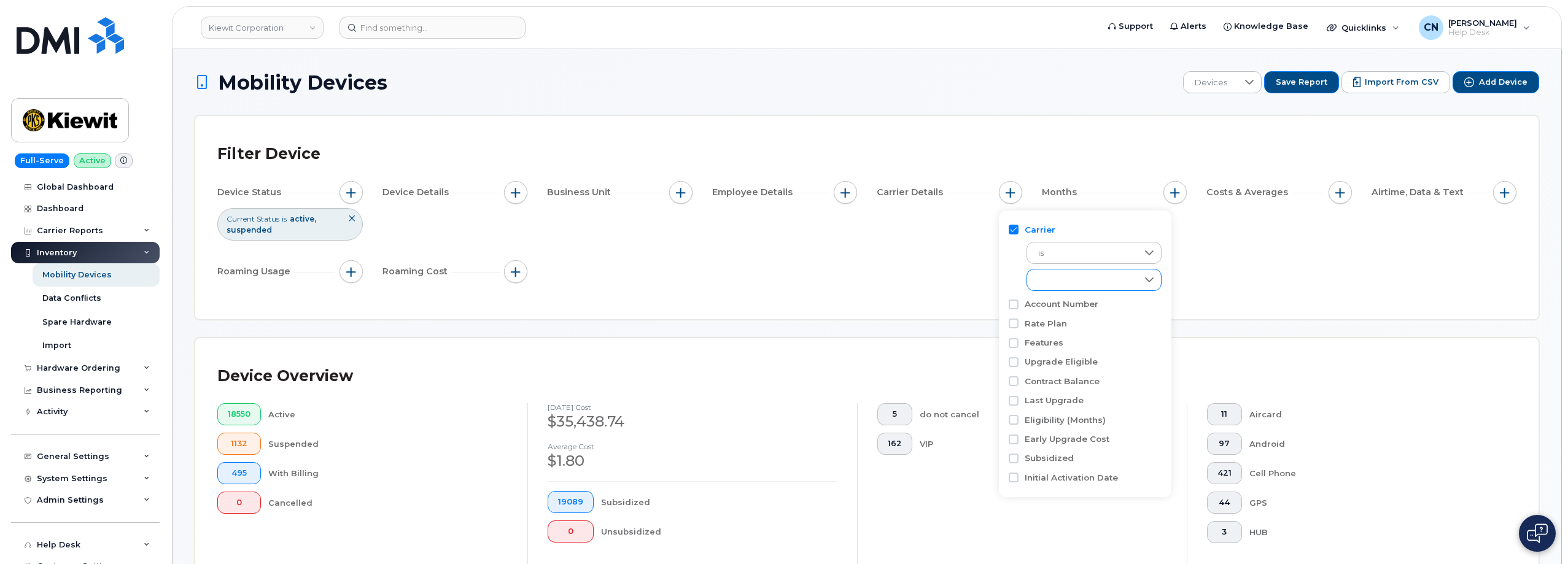
click at [1071, 279] on div "empty" at bounding box center [1082, 280] width 110 height 21
click at [1066, 334] on span "AT&T Wireless" at bounding box center [1078, 334] width 55 height 12
checkbox input "true"
click at [432, 340] on div "Device Overview 2824 Active 200 Suspended 456 With Billing 0 Cancelled August 2…" at bounding box center [867, 477] width 1343 height 279
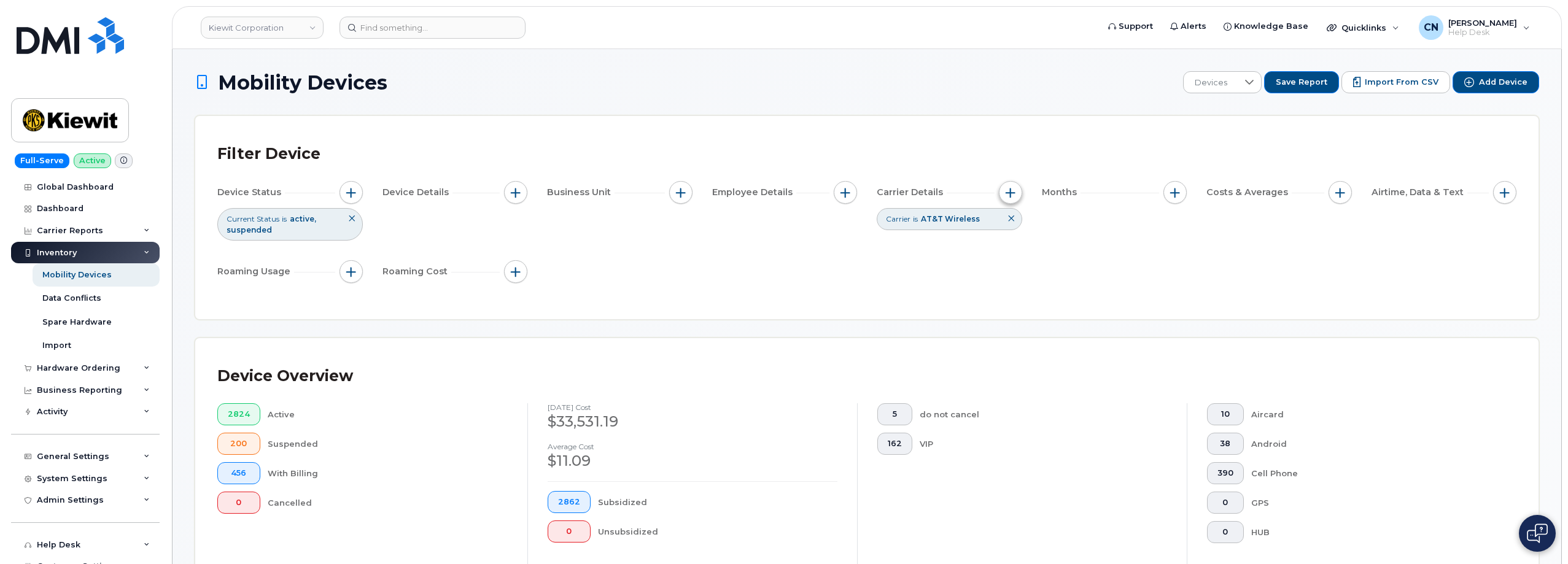
click at [1006, 189] on span "button" at bounding box center [1010, 193] width 10 height 10
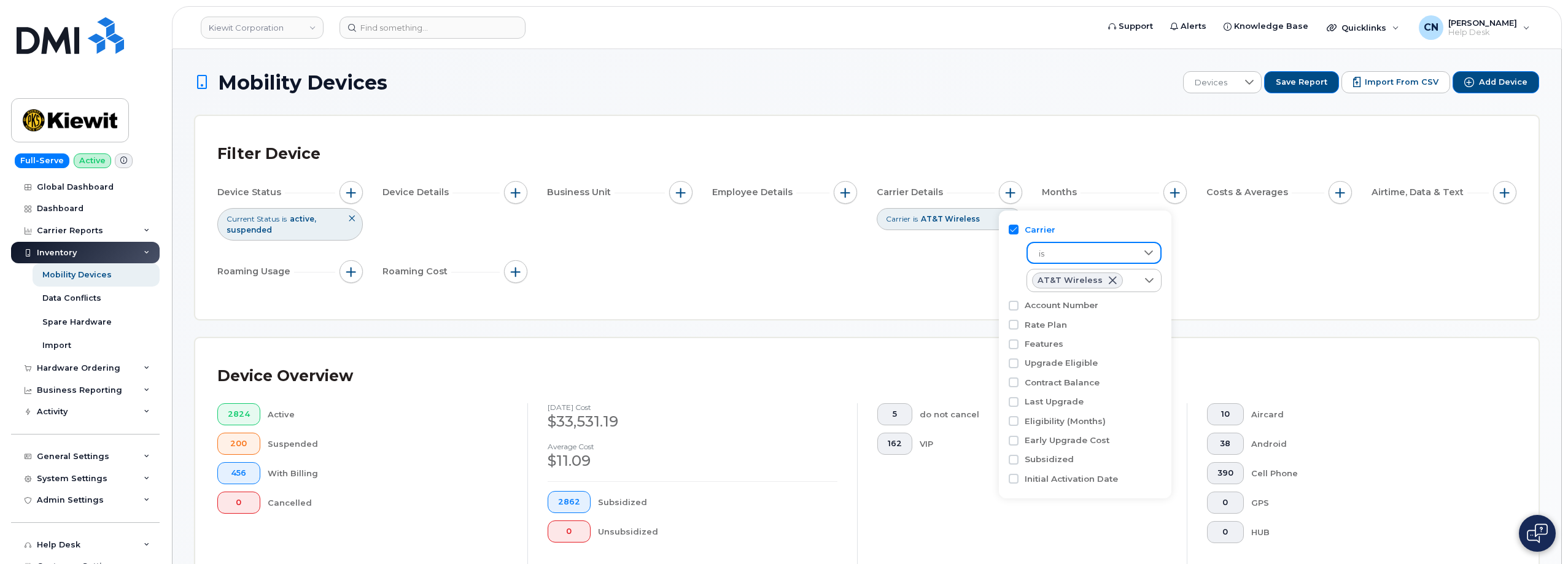
click at [1069, 253] on span "is" at bounding box center [1082, 254] width 110 height 22
click at [1070, 304] on label "Account Number" at bounding box center [1061, 305] width 74 height 12
click at [1018, 304] on input "Account Number" at bounding box center [1013, 306] width 10 height 10
checkbox input "true"
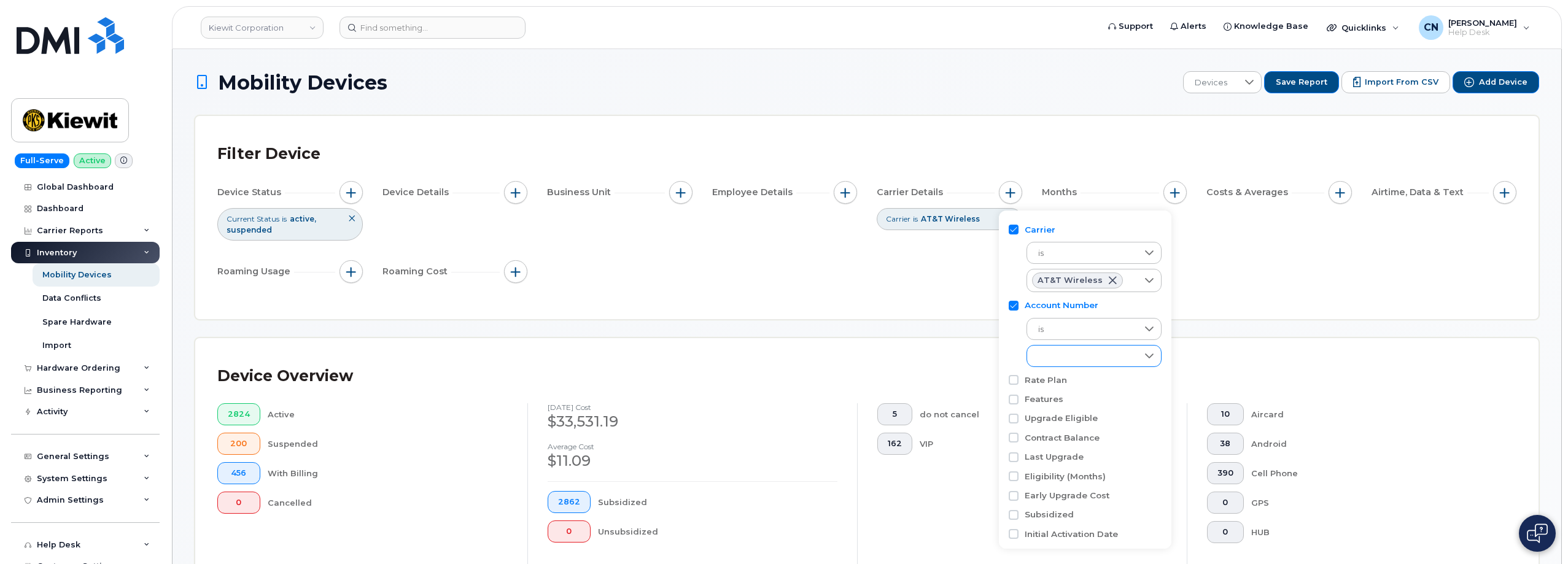
click at [1064, 364] on div "empty" at bounding box center [1082, 356] width 110 height 21
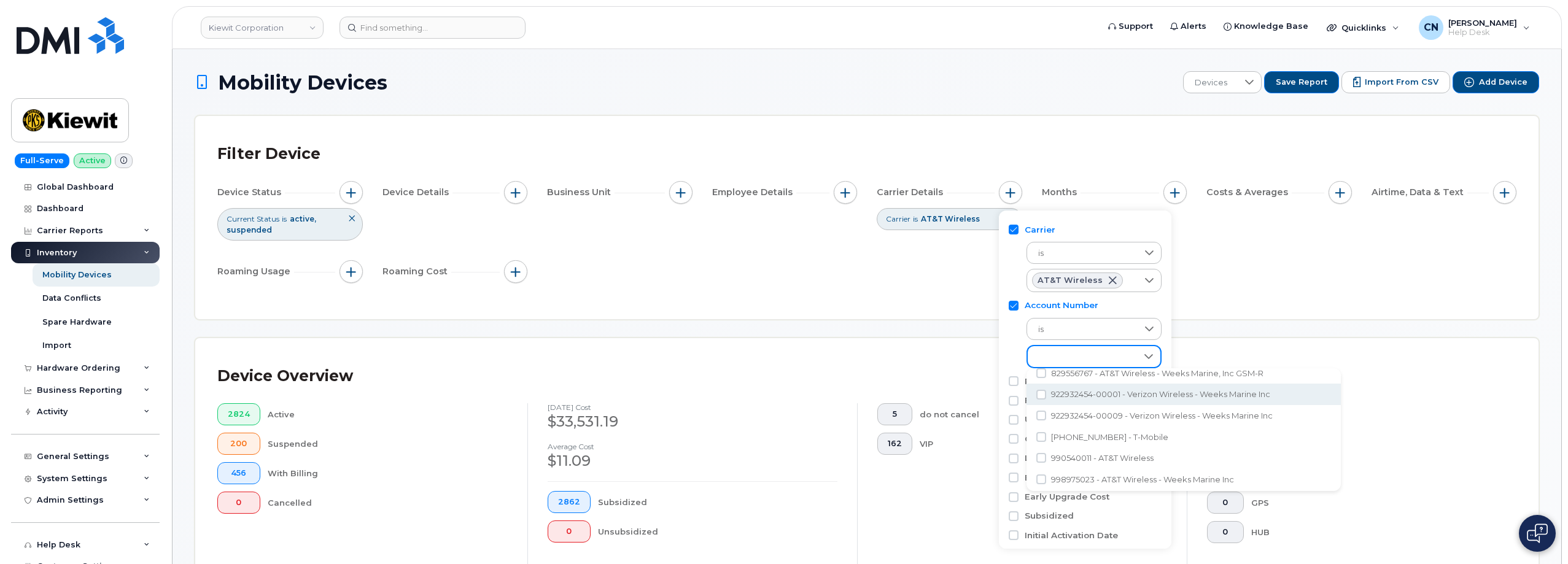
scroll to position [141, 0]
click at [1126, 452] on span "990540011 - AT&T Wireless" at bounding box center [1102, 454] width 103 height 12
checkbox input "true"
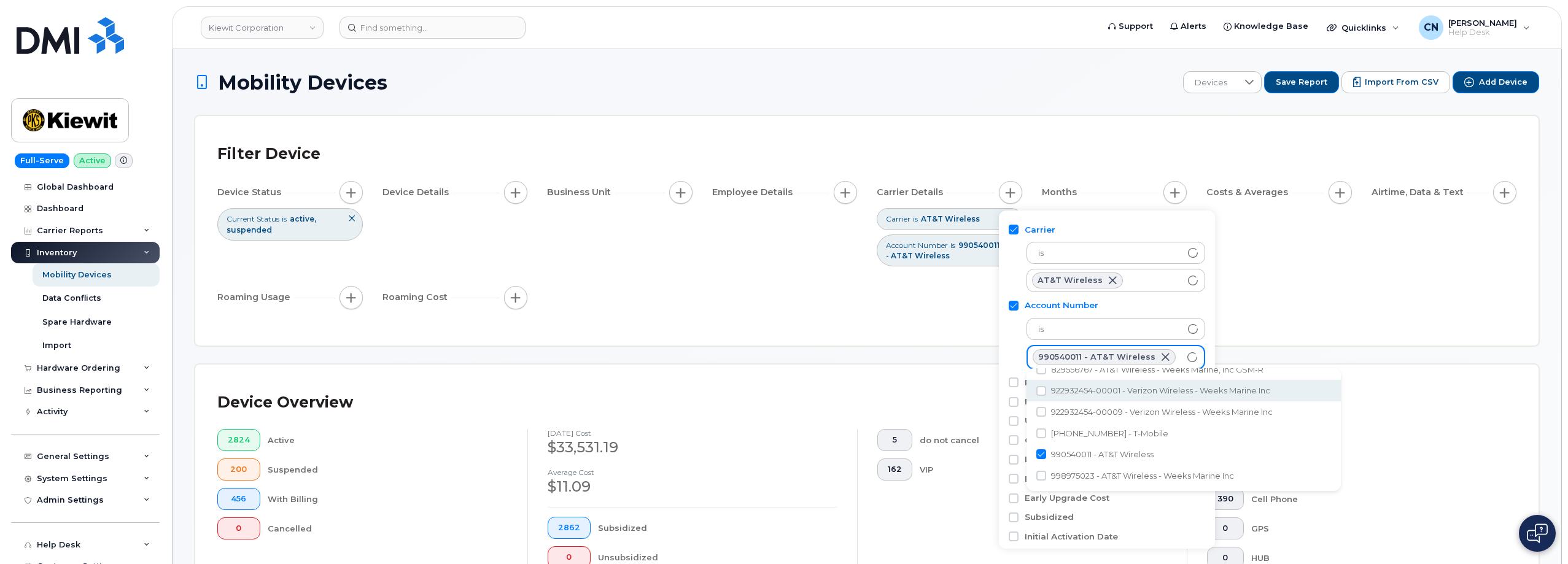
click at [630, 319] on div "Filter Device Device Status Current Status is active suspended Device Details B…" at bounding box center [866, 231] width 1299 height 186
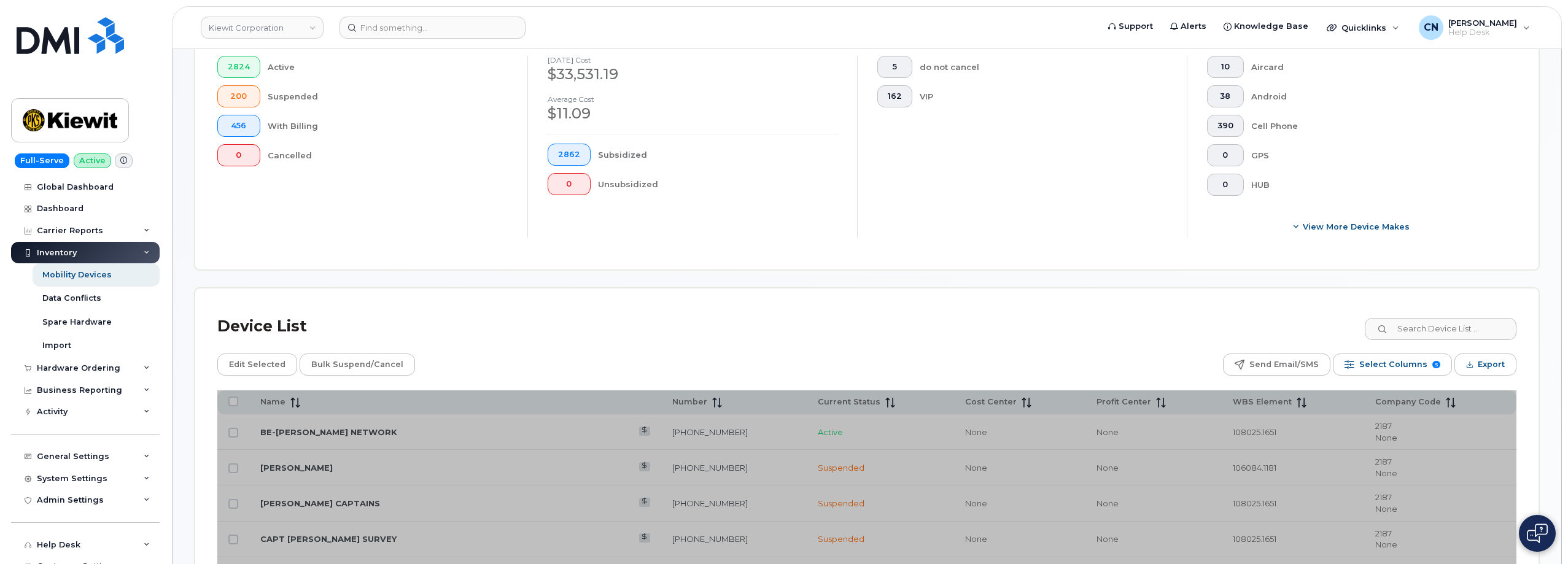
scroll to position [491, 0]
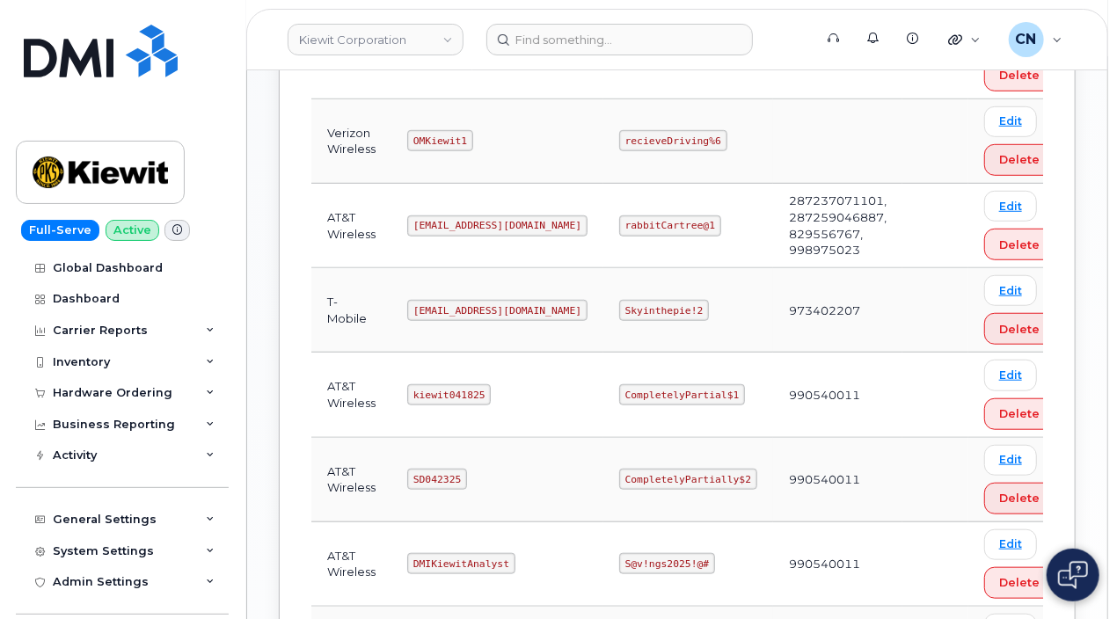
scroll to position [880, 0]
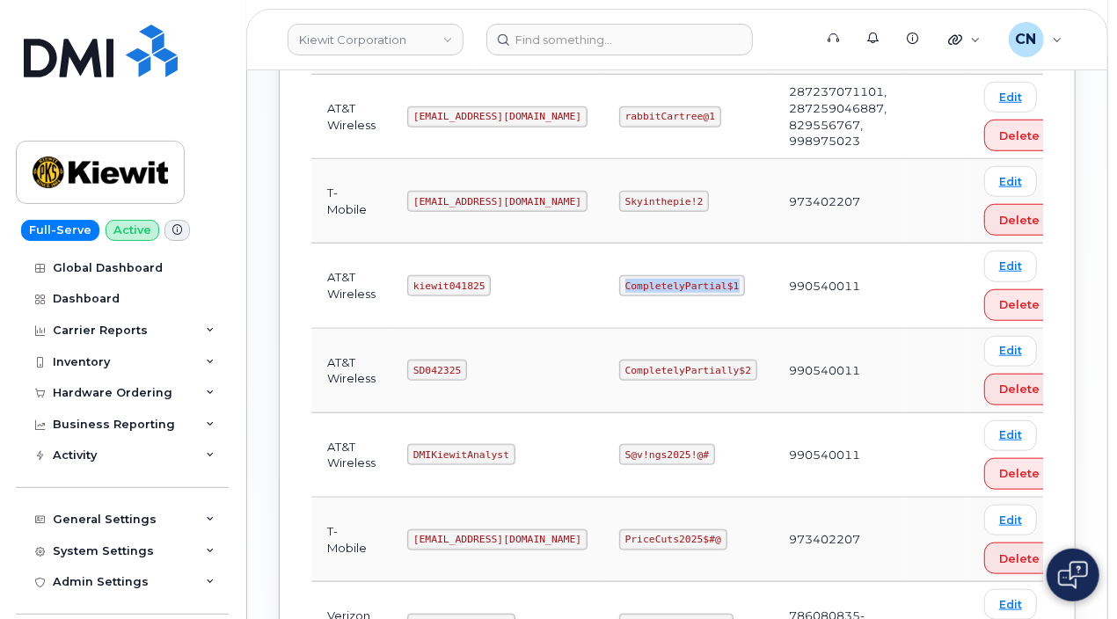
drag, startPoint x: 619, startPoint y: 285, endPoint x: 837, endPoint y: 285, distance: 217.3
click at [732, 284] on td "CompletelyPartial$1" at bounding box center [688, 286] width 170 height 84
copy code "CompletelyPartial$1"
drag, startPoint x: 479, startPoint y: 279, endPoint x: 391, endPoint y: 281, distance: 88.0
click at [391, 281] on td "kiewit041825" at bounding box center [497, 286] width 212 height 84
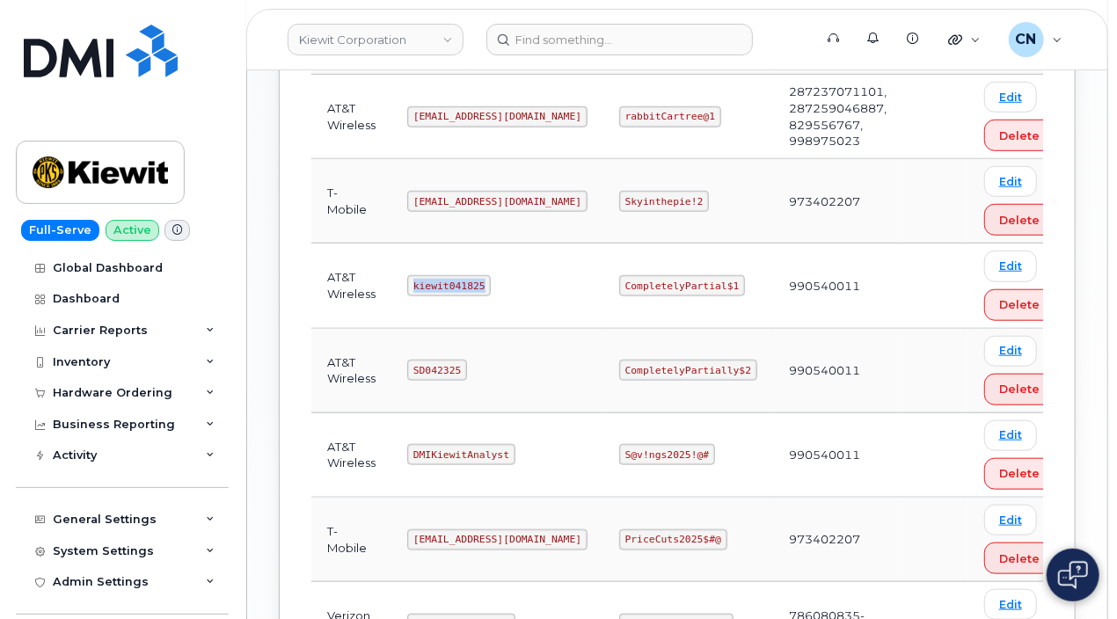
copy code "kiewit041825"
drag, startPoint x: 630, startPoint y: 283, endPoint x: 746, endPoint y: 291, distance: 116.4
click at [746, 291] on td "CompletelyPartial$1" at bounding box center [688, 286] width 170 height 84
copy code "CompletelyPartial$1"
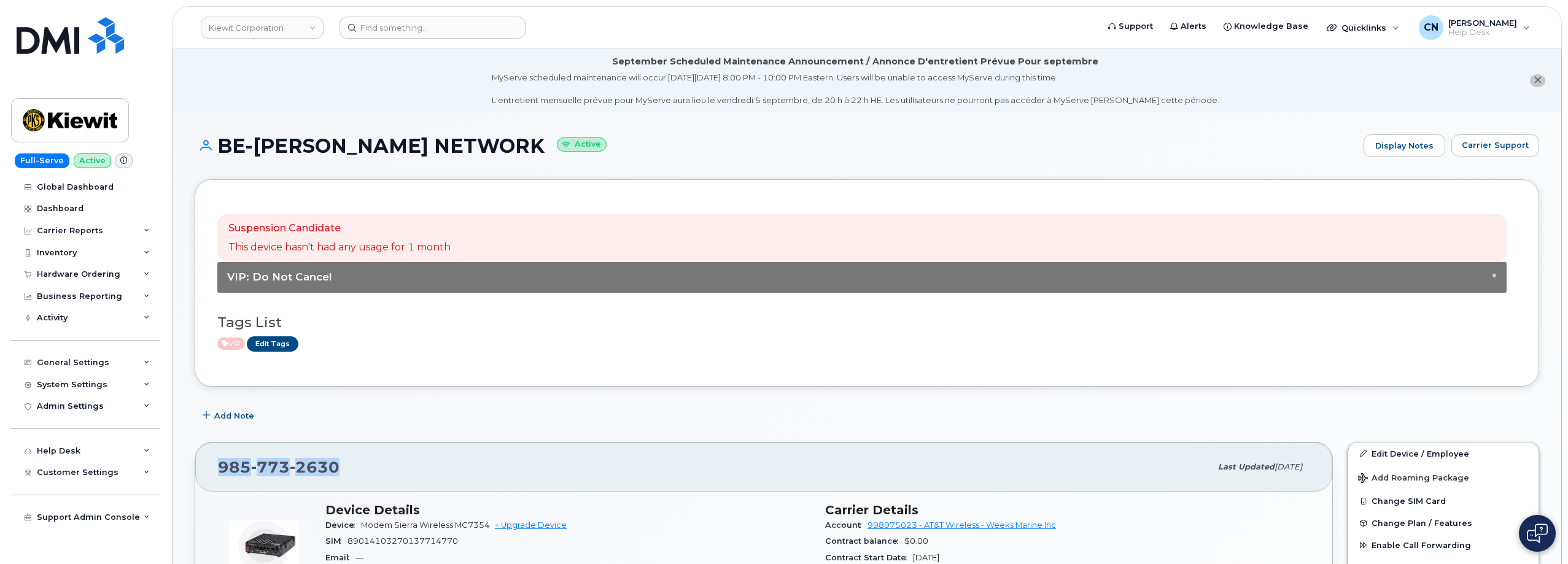
drag, startPoint x: 345, startPoint y: 463, endPoint x: 211, endPoint y: 458, distance: 134.1
click at [211, 458] on div "985 773 2630 Last updated May 07, 2025" at bounding box center [763, 467] width 1137 height 49
copy span "985 773 2630"
click at [405, 193] on div "Suspension Candidate This device hasn't had any usage for 1 month × VIP: Do Not…" at bounding box center [867, 283] width 1345 height 207
click at [284, 179] on div "BE-LINDHOLM NETWORK Active Display Notes Carrier Support" at bounding box center [867, 157] width 1345 height 45
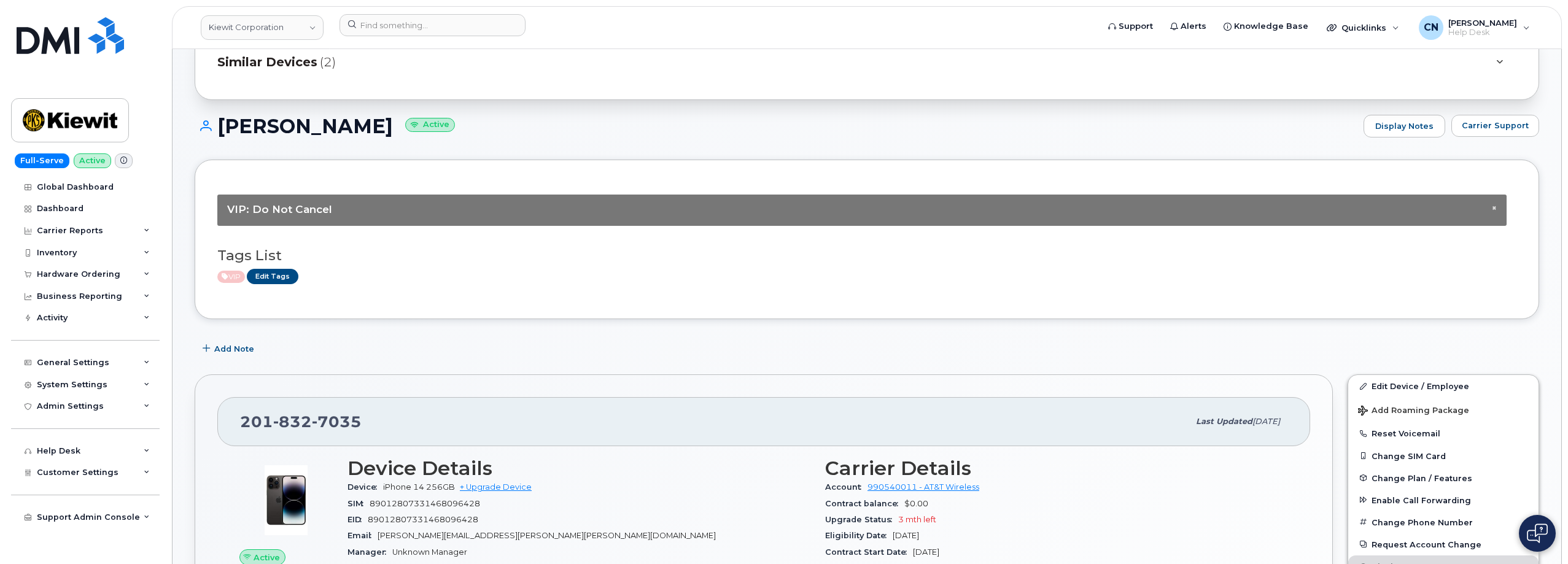
scroll to position [123, 0]
drag, startPoint x: 304, startPoint y: 420, endPoint x: 222, endPoint y: 424, distance: 82.1
click at [222, 424] on div "[PHONE_NUMBER] Last updated [DATE]" at bounding box center [763, 423] width 1093 height 49
copy span "[PHONE_NUMBER]"
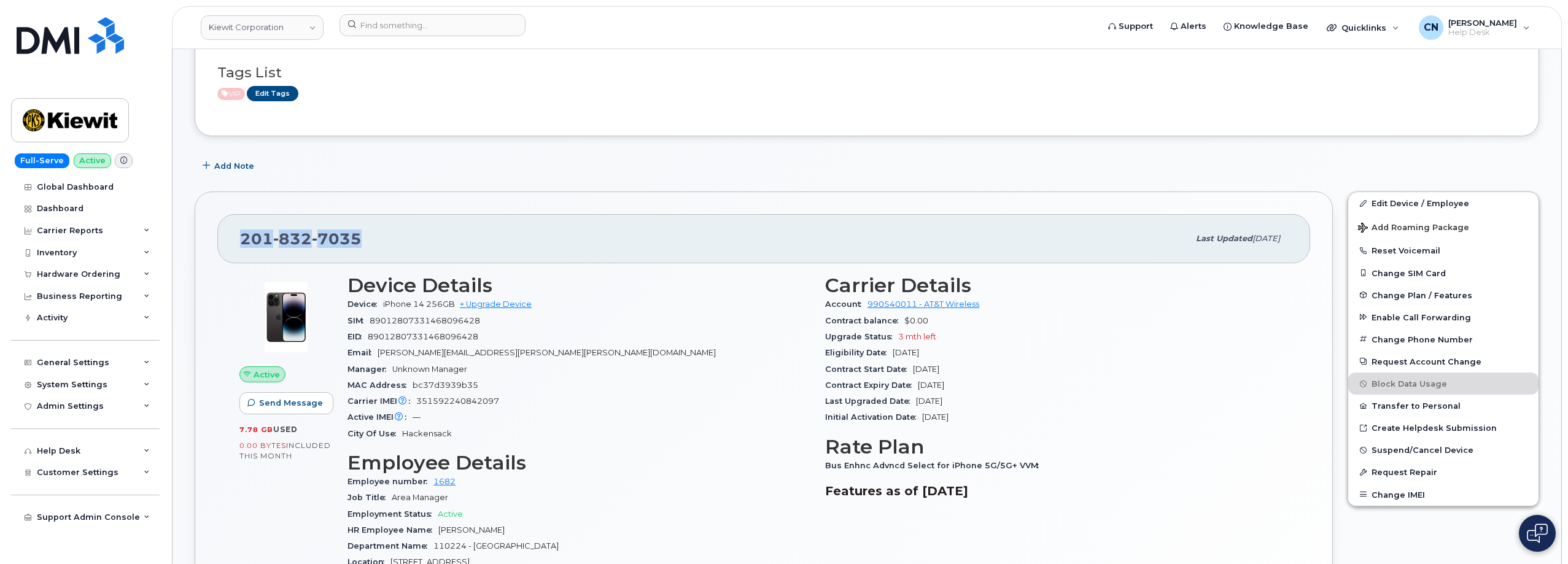
scroll to position [491, 0]
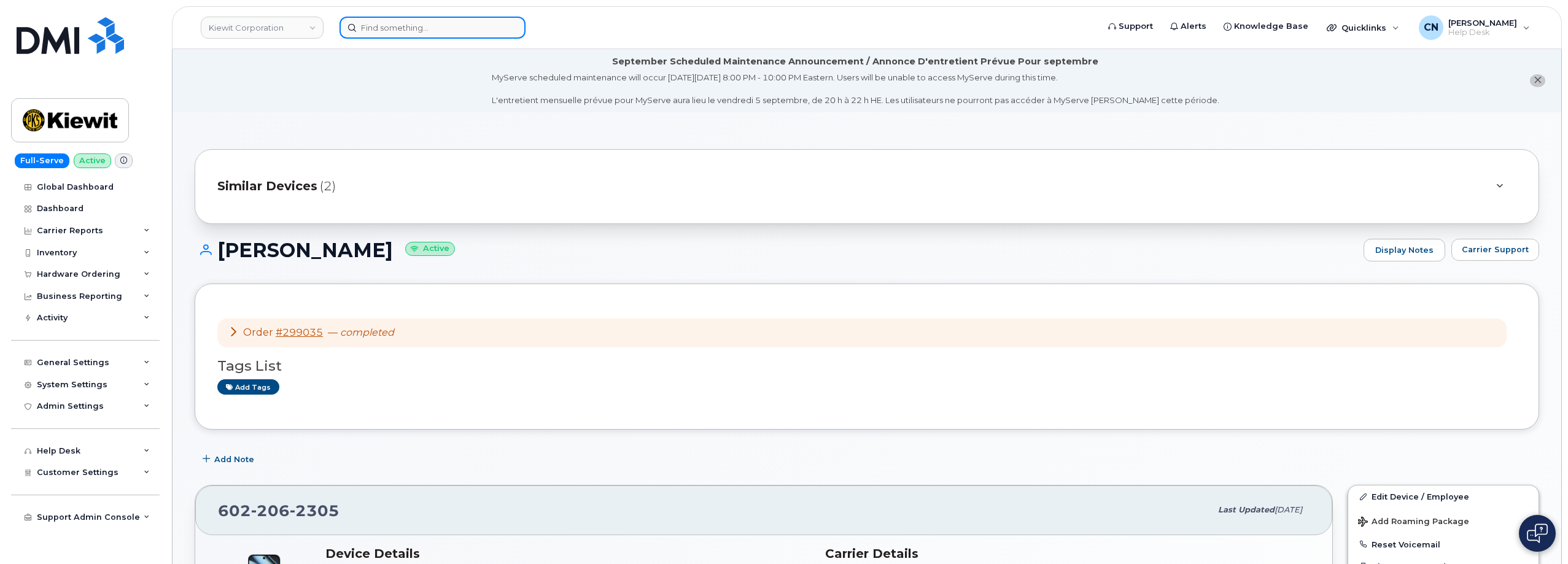
click at [434, 33] on input at bounding box center [432, 28] width 186 height 22
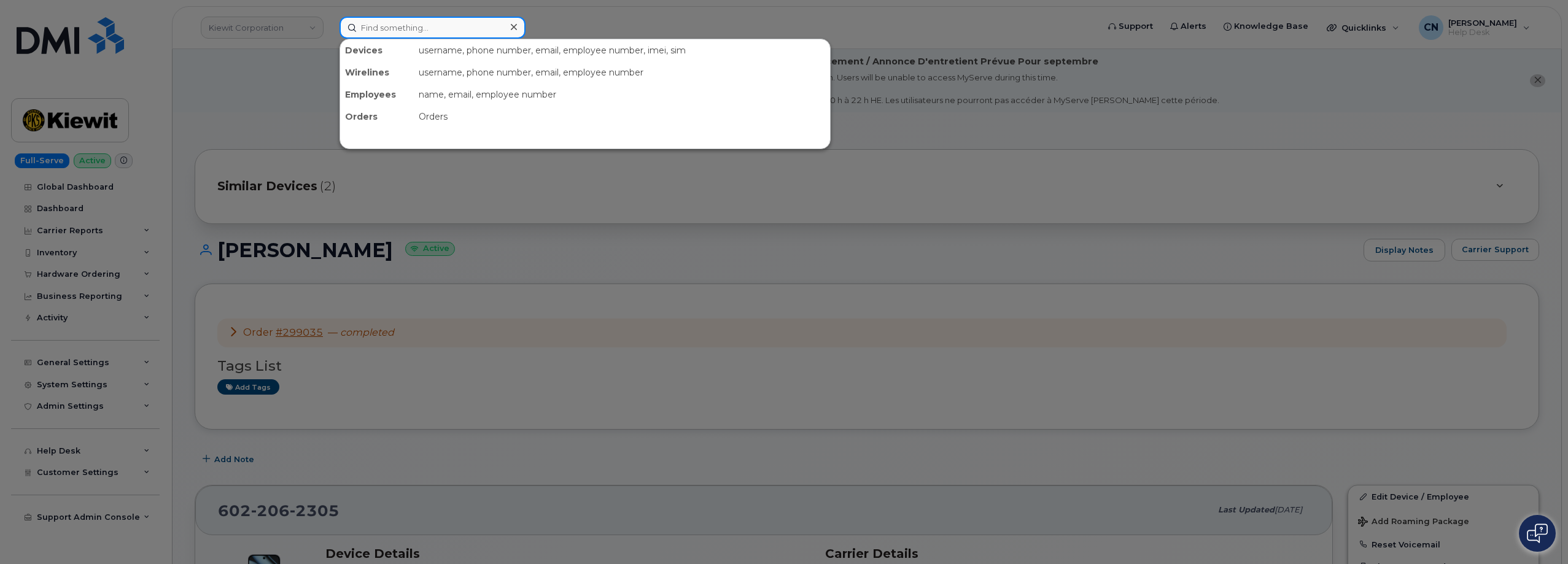
paste input "3106008732"
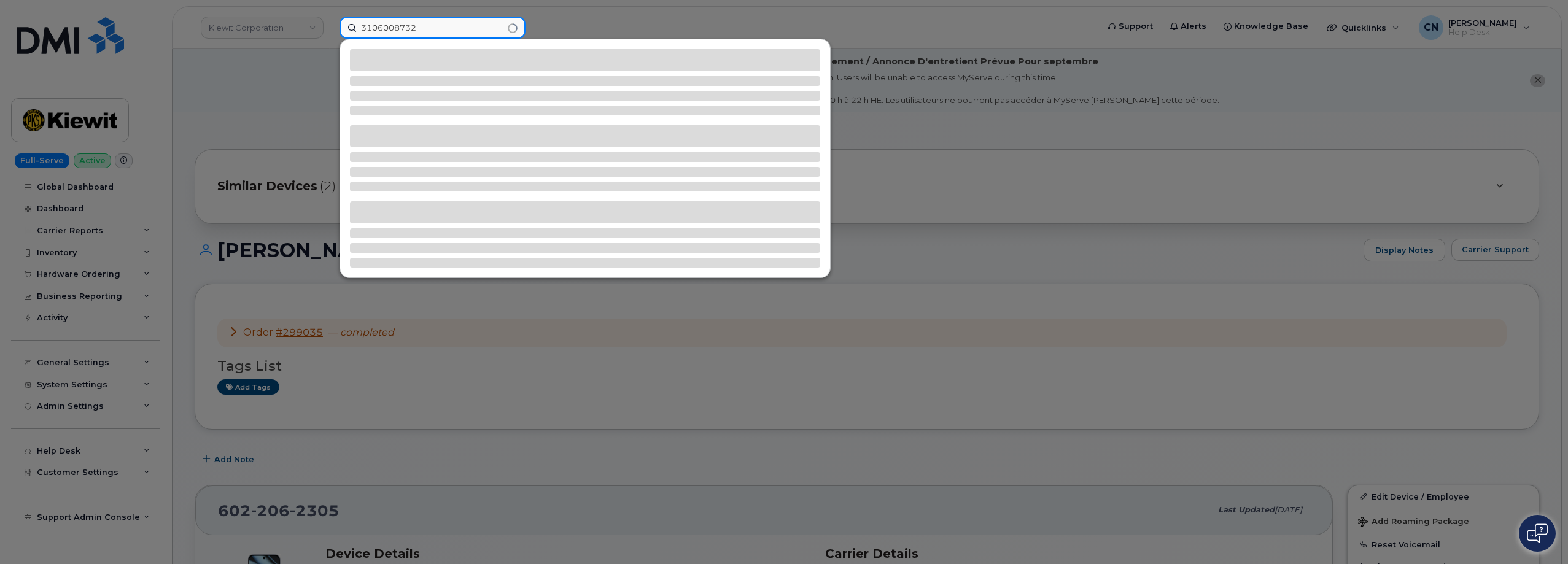
type input "3106008732"
